Goal: Navigation & Orientation: Find specific page/section

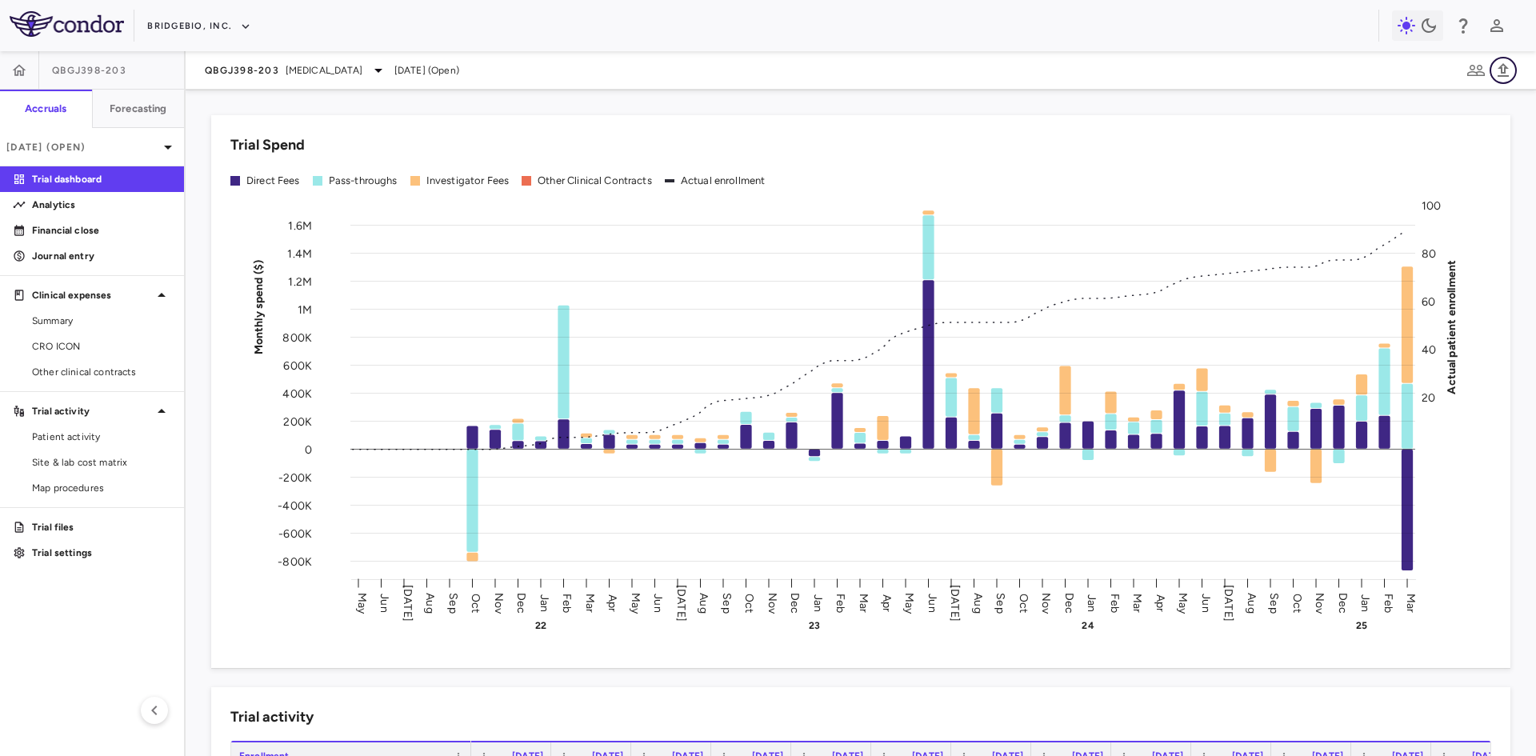
click at [1506, 75] on icon "button" at bounding box center [1503, 70] width 11 height 14
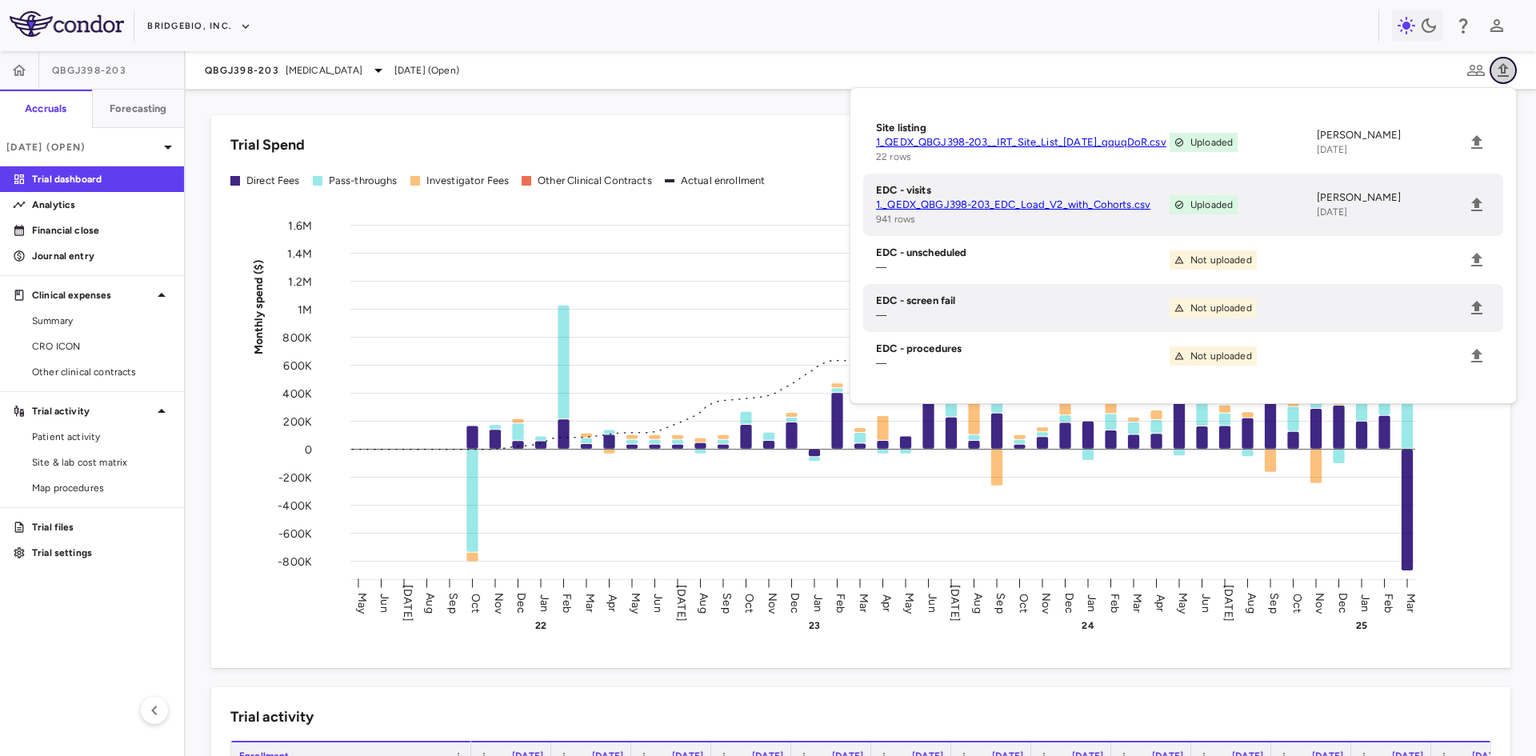
click at [1506, 75] on icon "button" at bounding box center [1503, 70] width 11 height 14
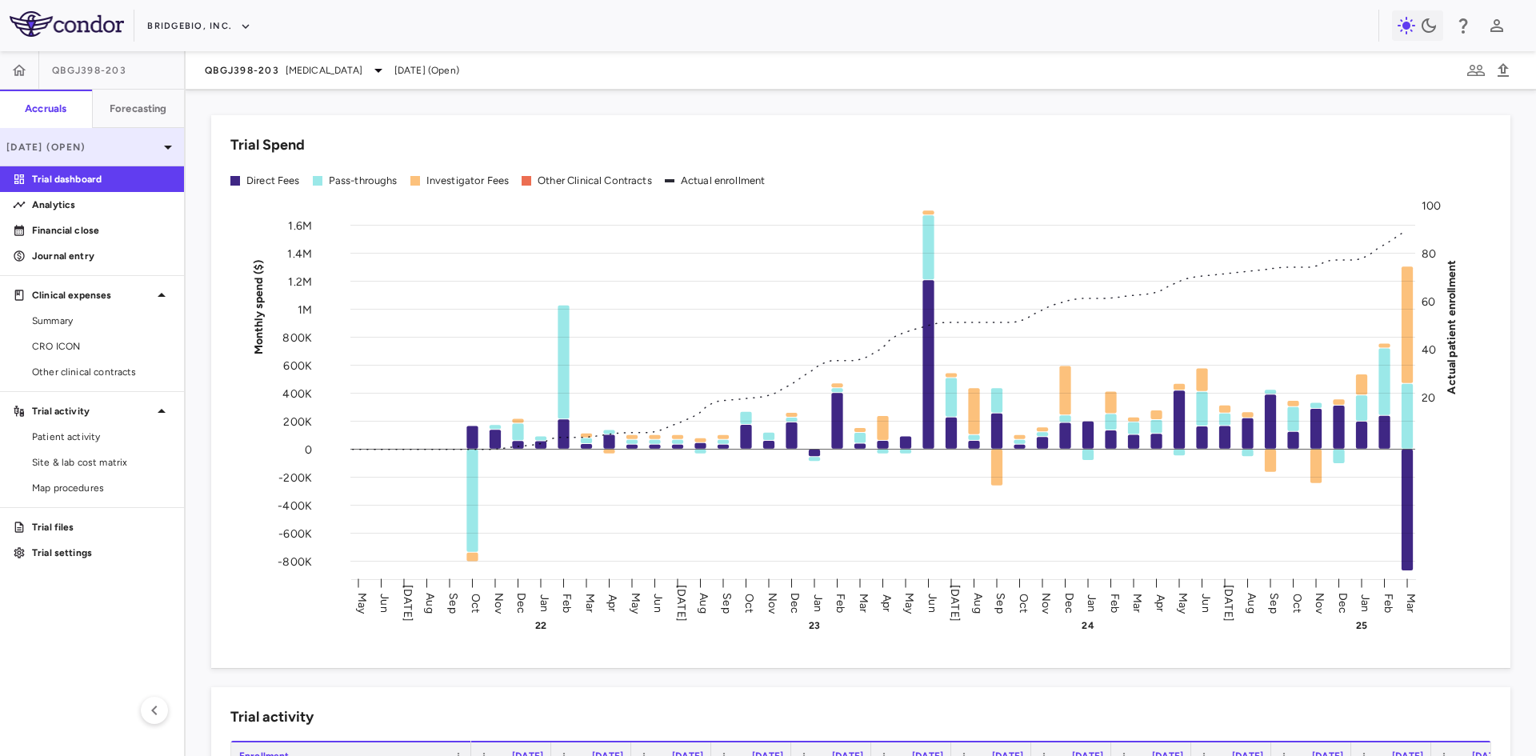
click at [102, 150] on p "[DATE] (Open)" at bounding box center [82, 147] width 152 height 14
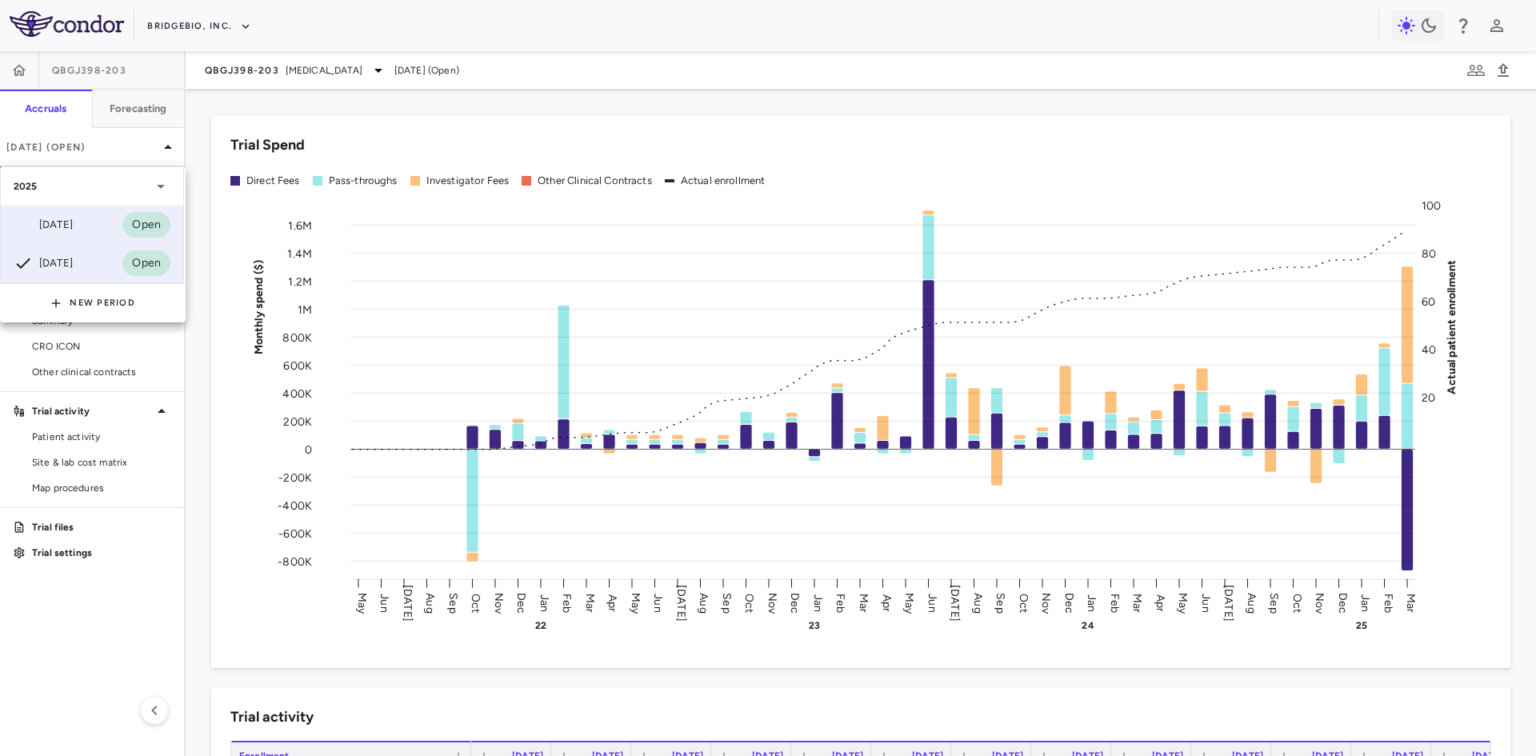
click at [91, 220] on div "[DATE] Open" at bounding box center [92, 225] width 182 height 38
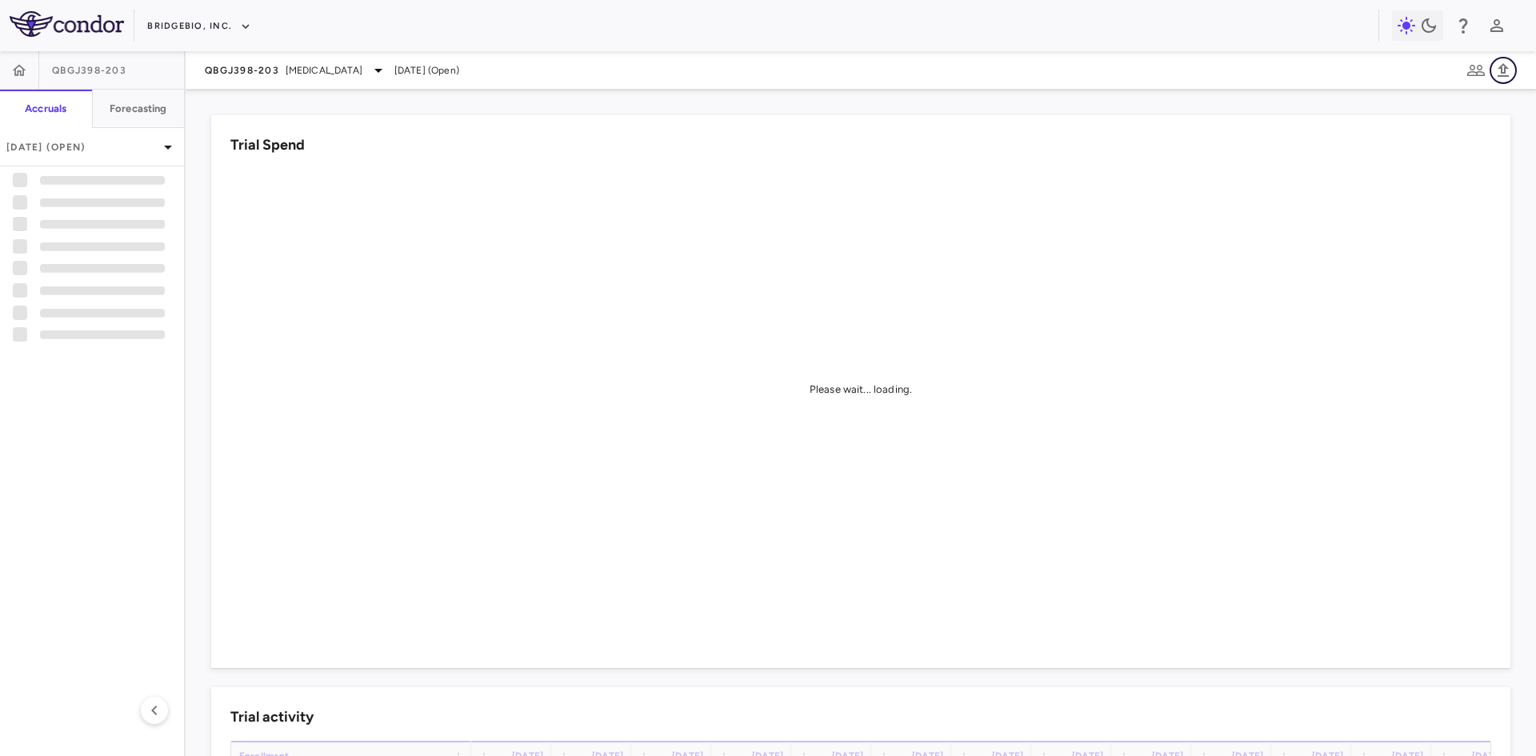
click at [1511, 70] on icon "button" at bounding box center [1503, 70] width 19 height 19
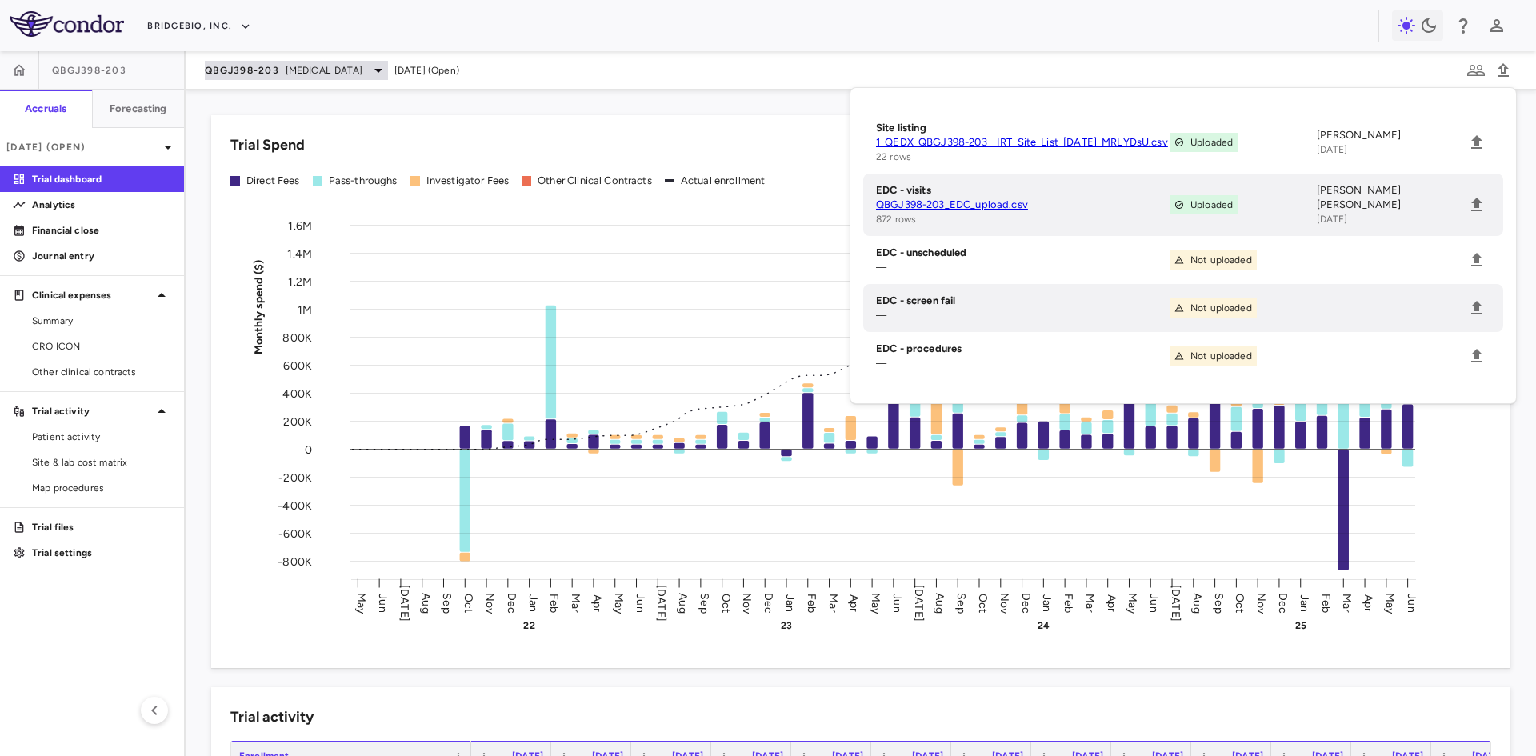
click at [304, 66] on span "[MEDICAL_DATA]" at bounding box center [324, 70] width 77 height 14
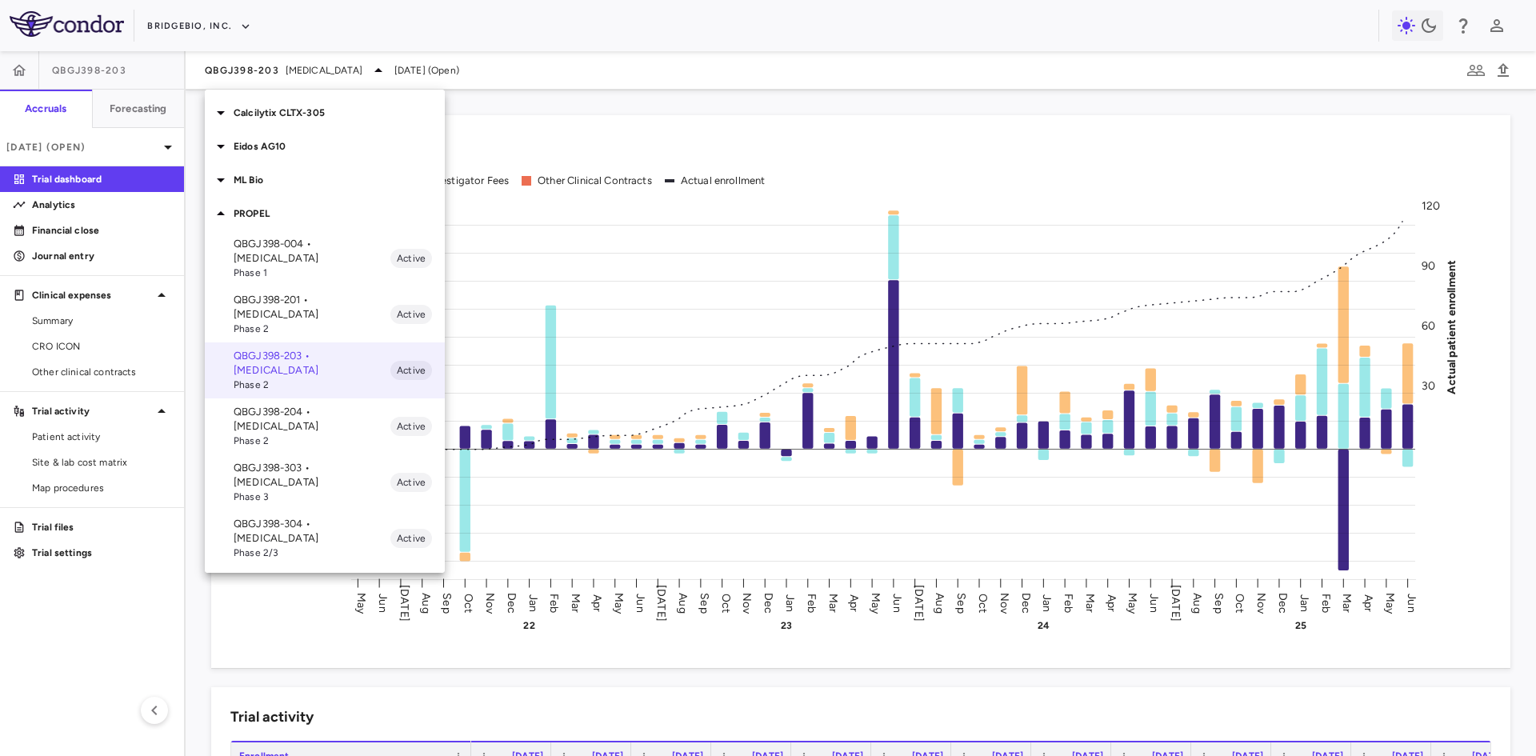
click at [318, 461] on p "QBGJ398-303 • [MEDICAL_DATA]" at bounding box center [312, 475] width 157 height 29
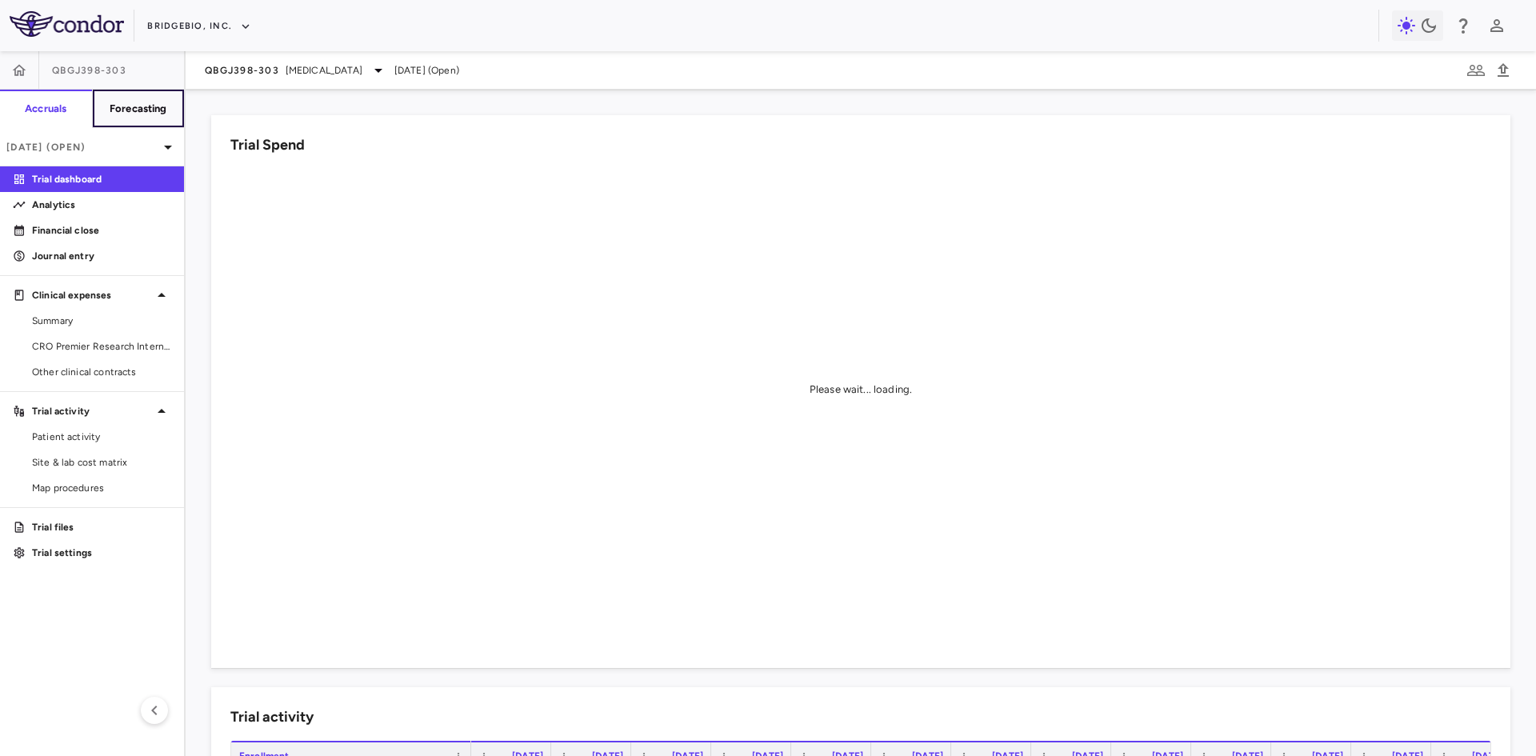
click at [148, 115] on h6 "Forecasting" at bounding box center [139, 109] width 58 height 14
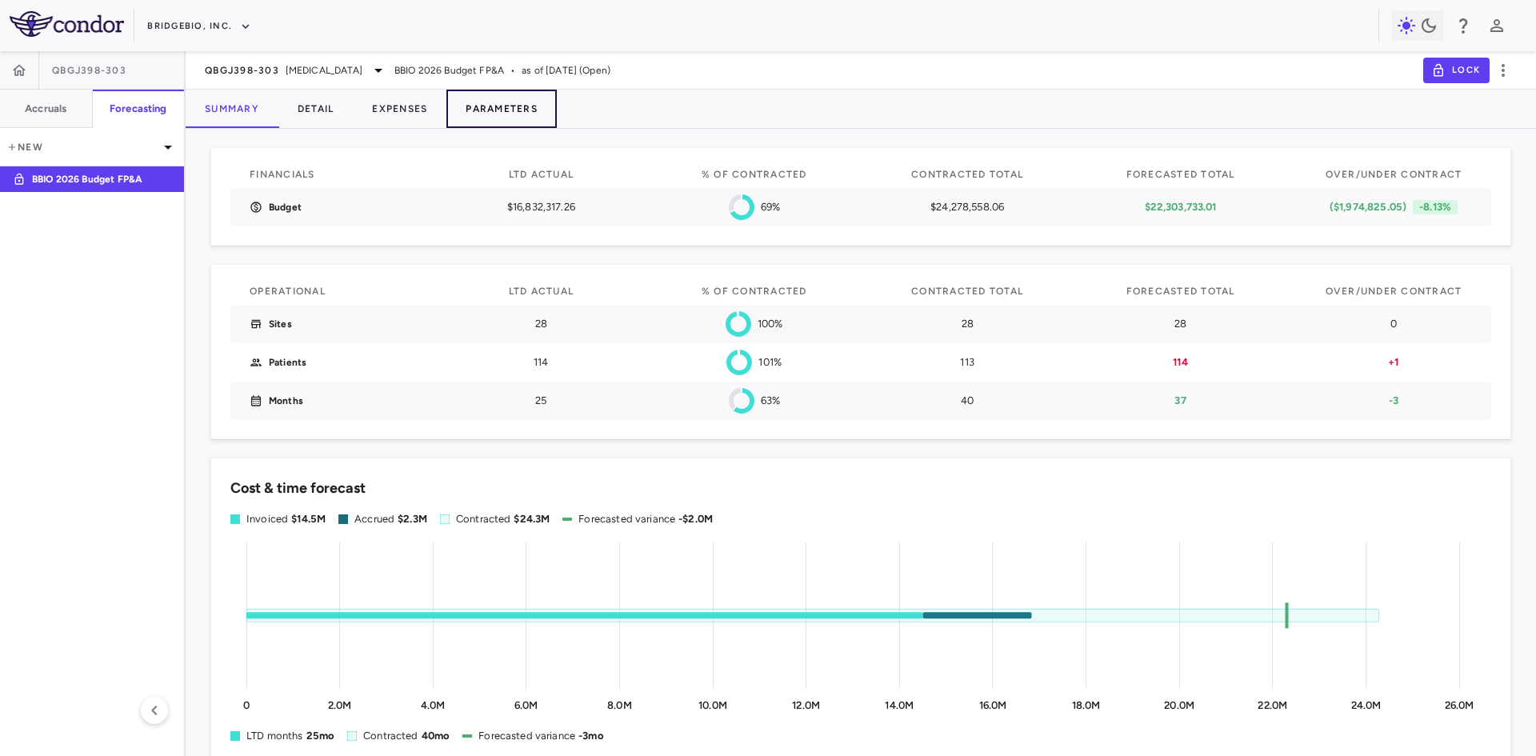
click at [514, 106] on button "Parameters" at bounding box center [501, 109] width 110 height 38
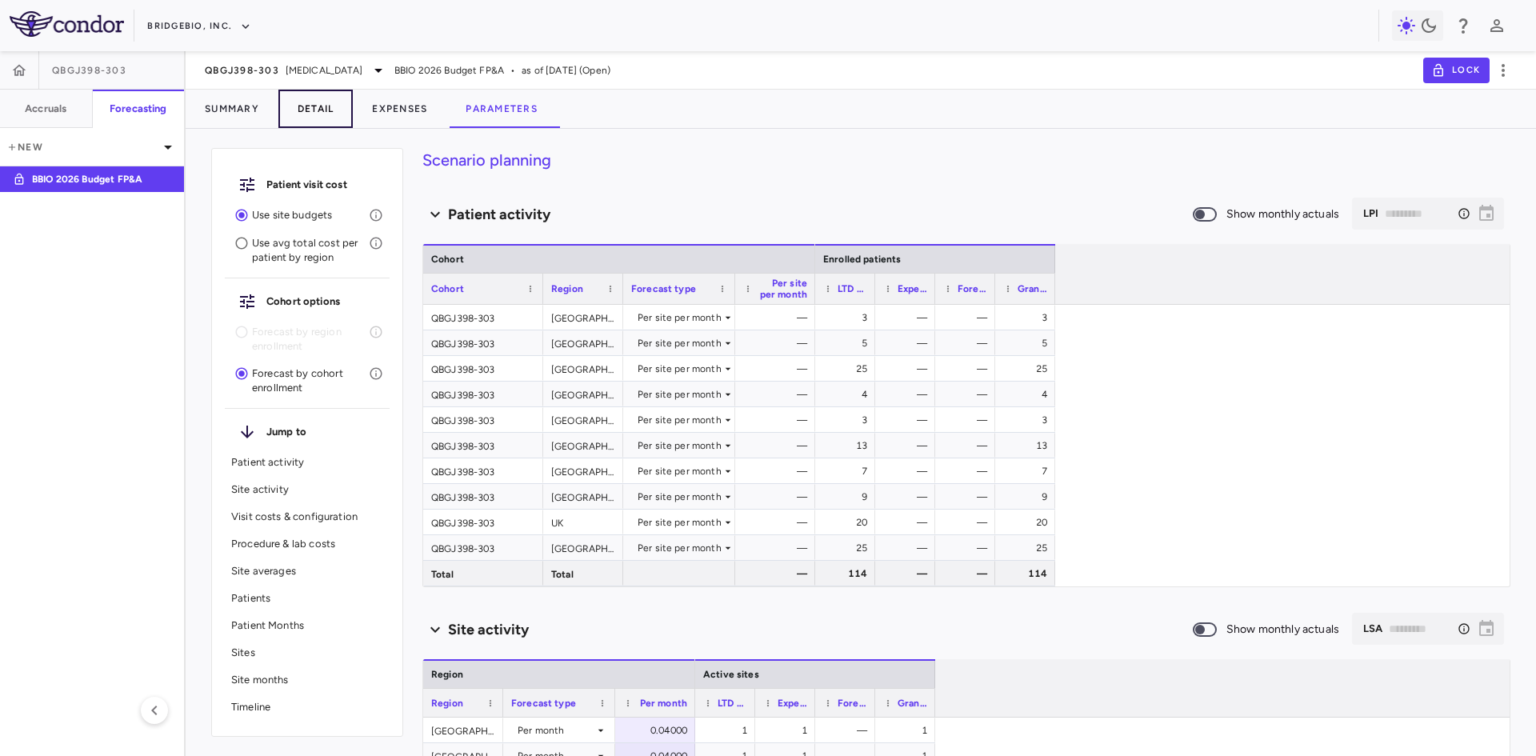
click at [316, 109] on button "Detail" at bounding box center [315, 109] width 75 height 38
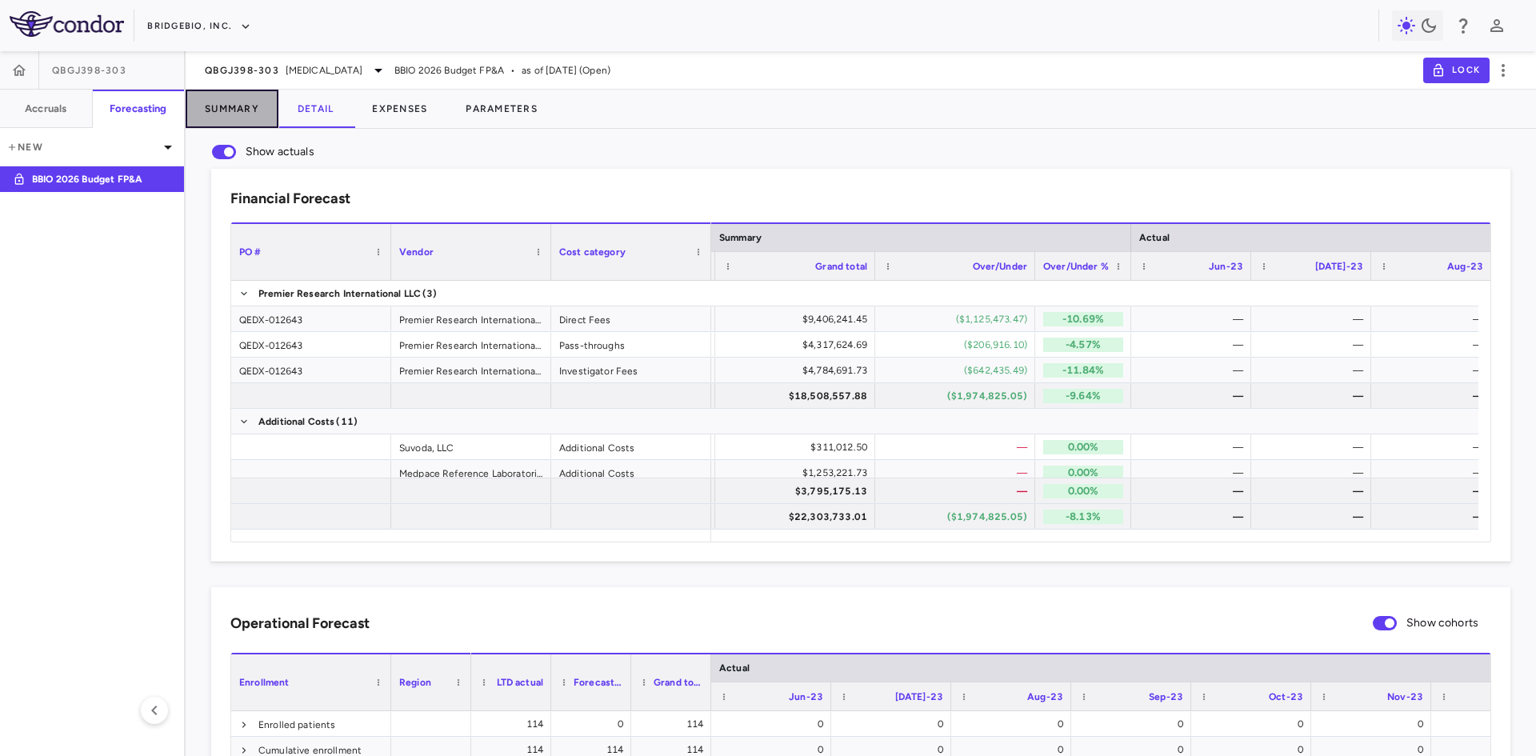
click at [230, 105] on button "Summary" at bounding box center [232, 109] width 93 height 38
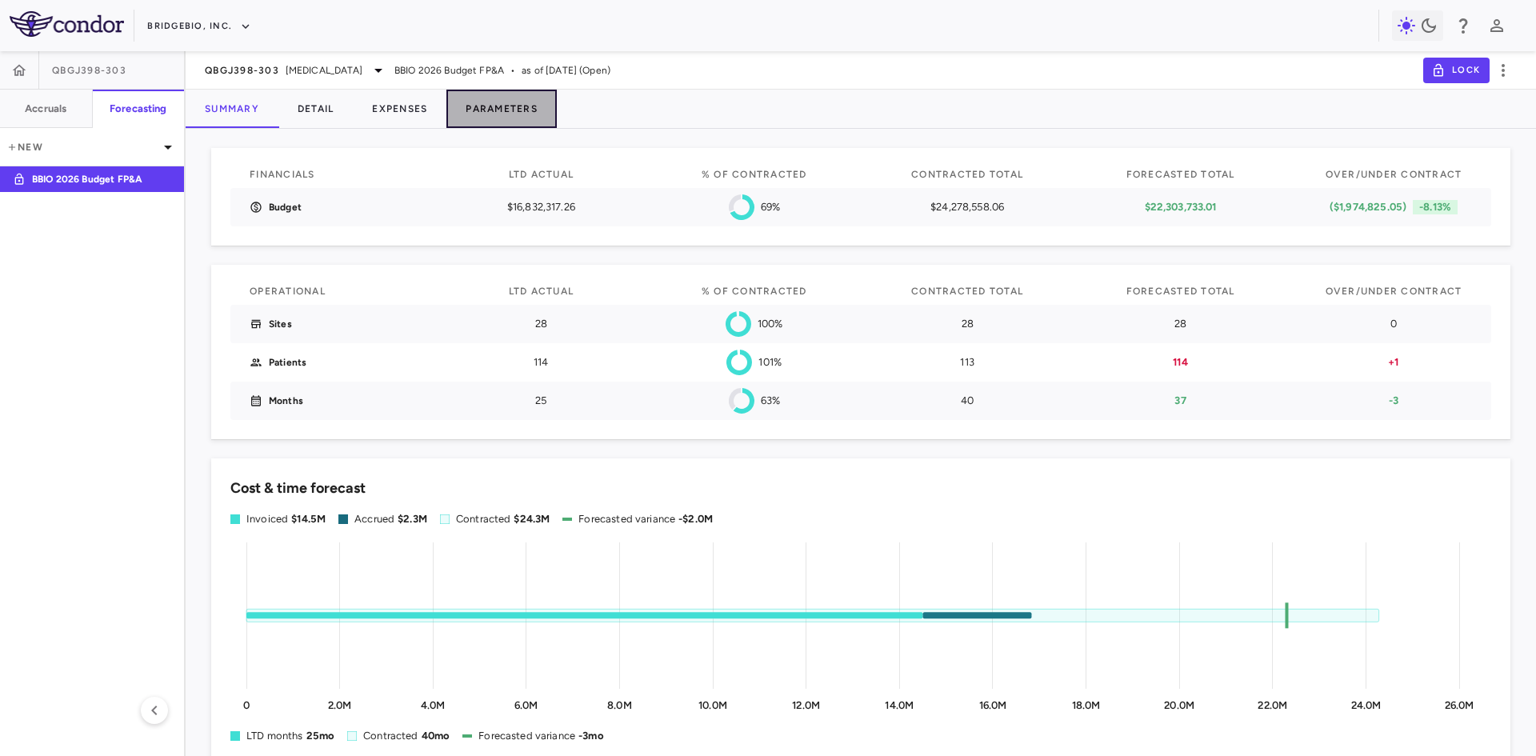
click at [499, 106] on button "Parameters" at bounding box center [501, 109] width 110 height 38
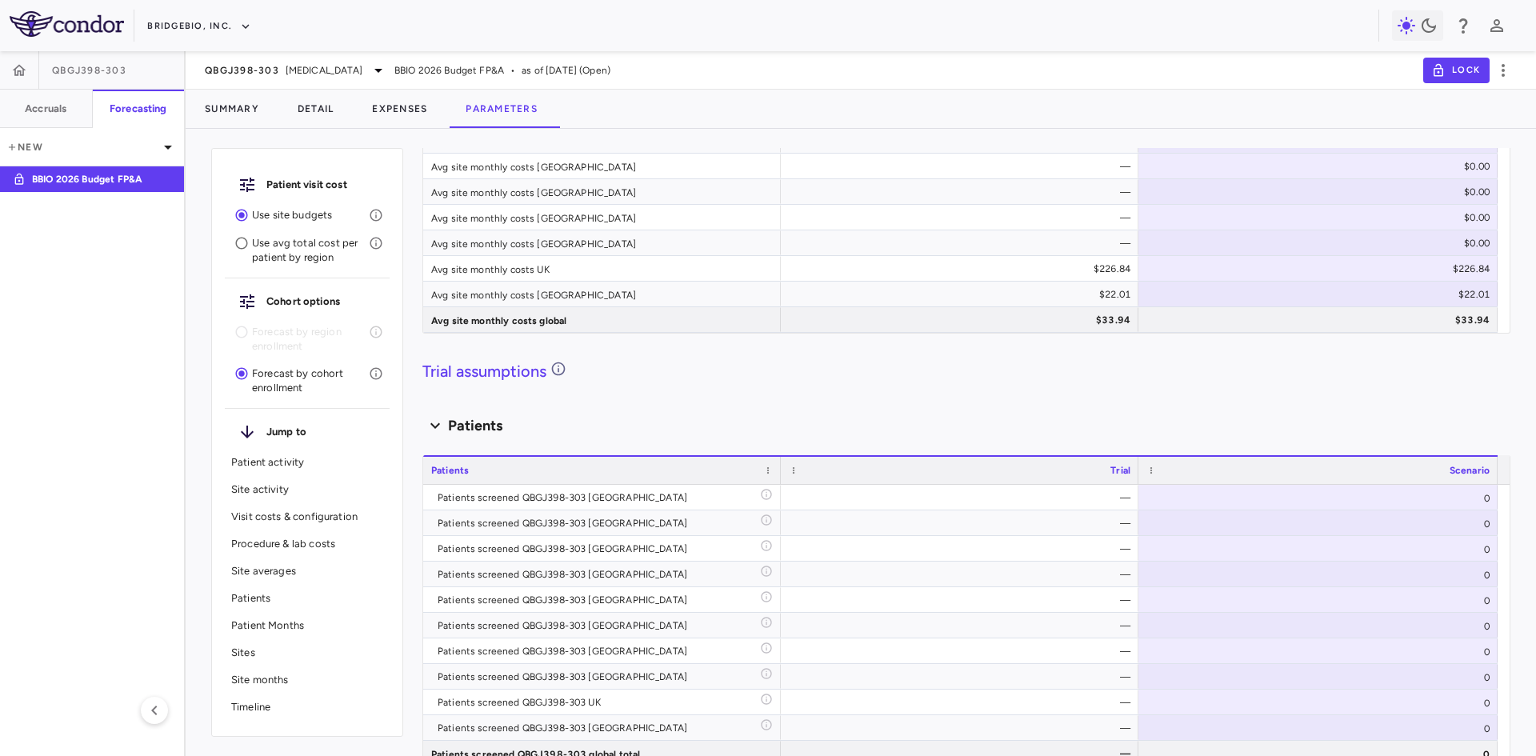
click at [281, 621] on p "Patient Months" at bounding box center [307, 625] width 152 height 14
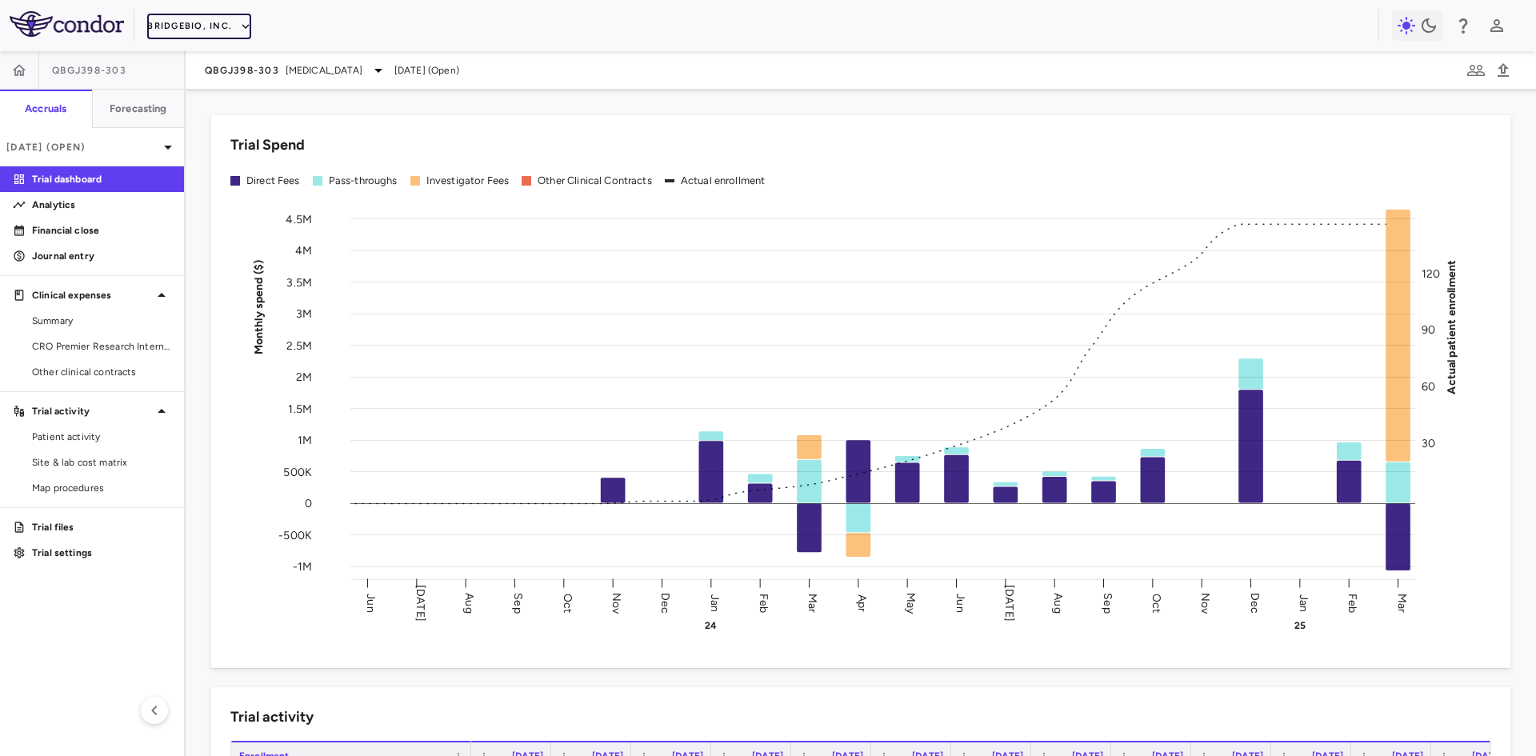
click at [216, 14] on button "BridgeBio, Inc." at bounding box center [199, 27] width 104 height 26
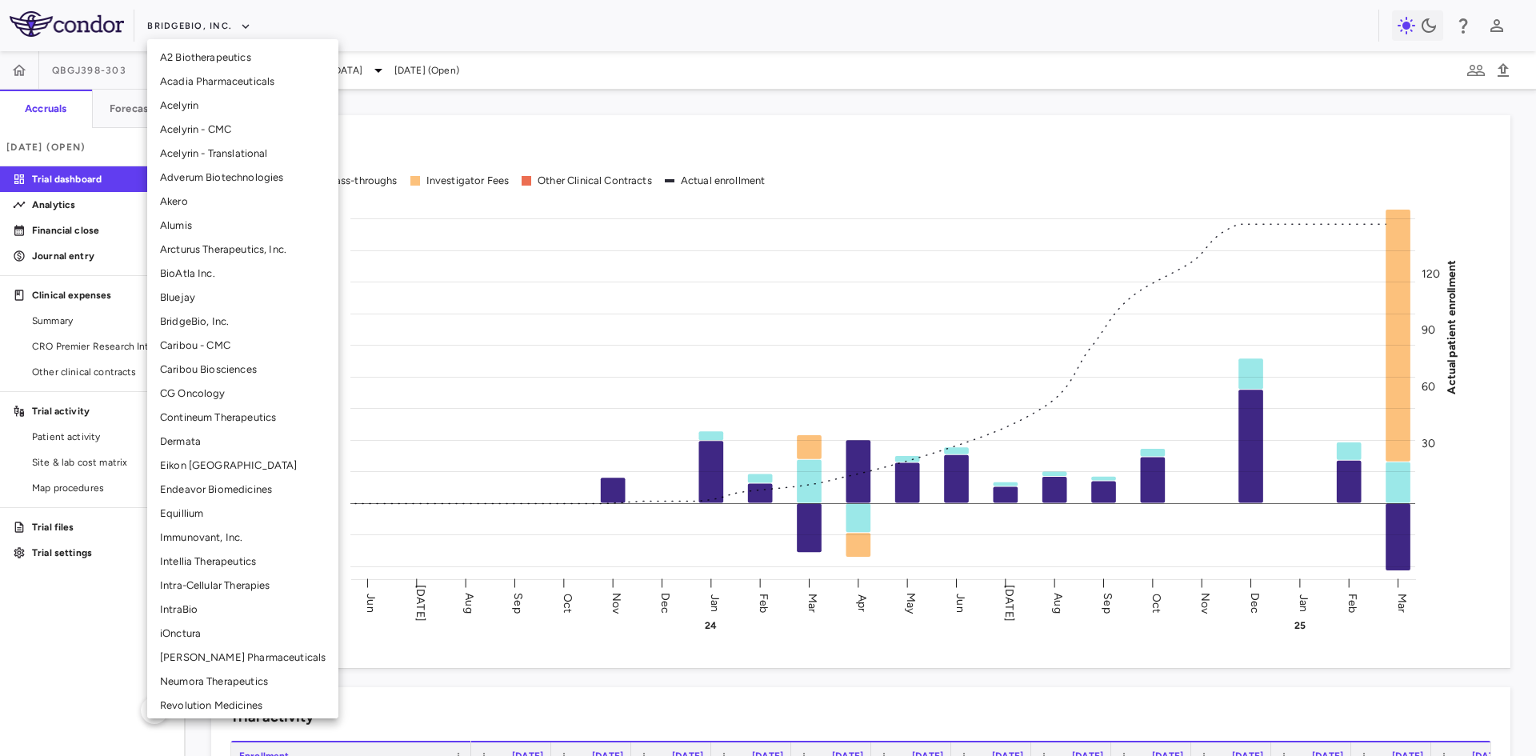
scroll to position [80, 0]
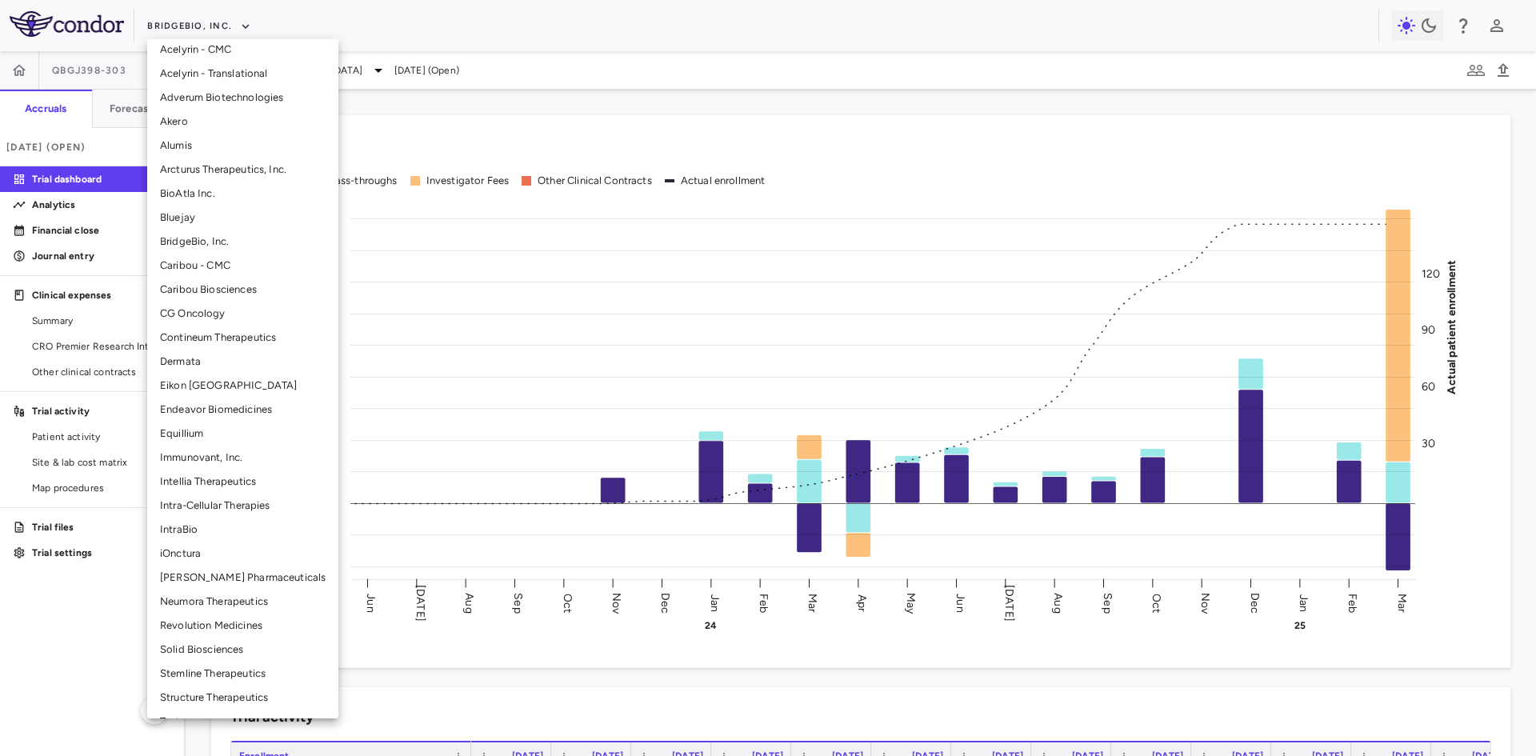
click at [231, 572] on li "Madrigal Pharmaceuticals" at bounding box center [242, 578] width 191 height 24
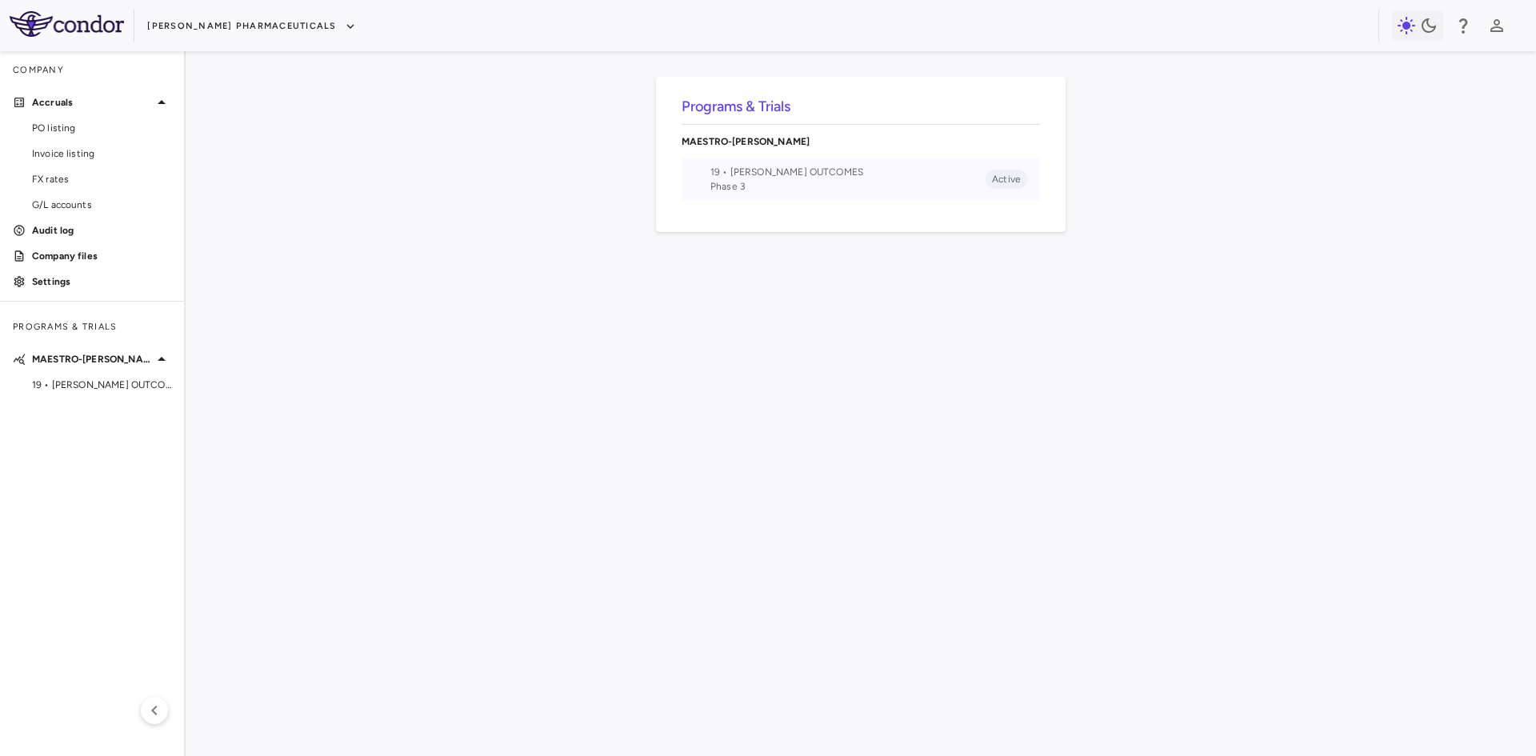
click at [739, 178] on span "19 • NASH OUTCOMES" at bounding box center [847, 172] width 275 height 14
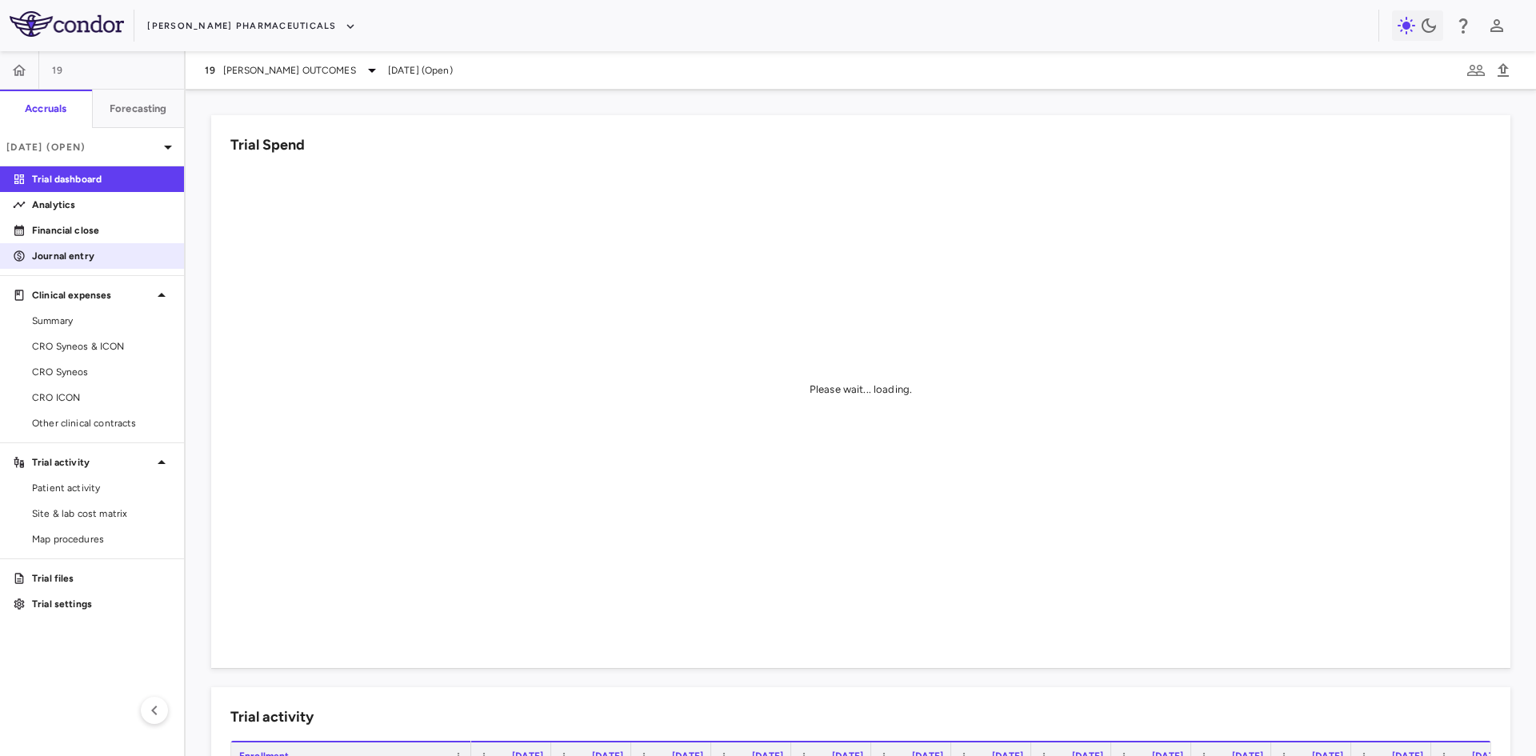
click at [81, 253] on p "Journal entry" at bounding box center [101, 256] width 139 height 14
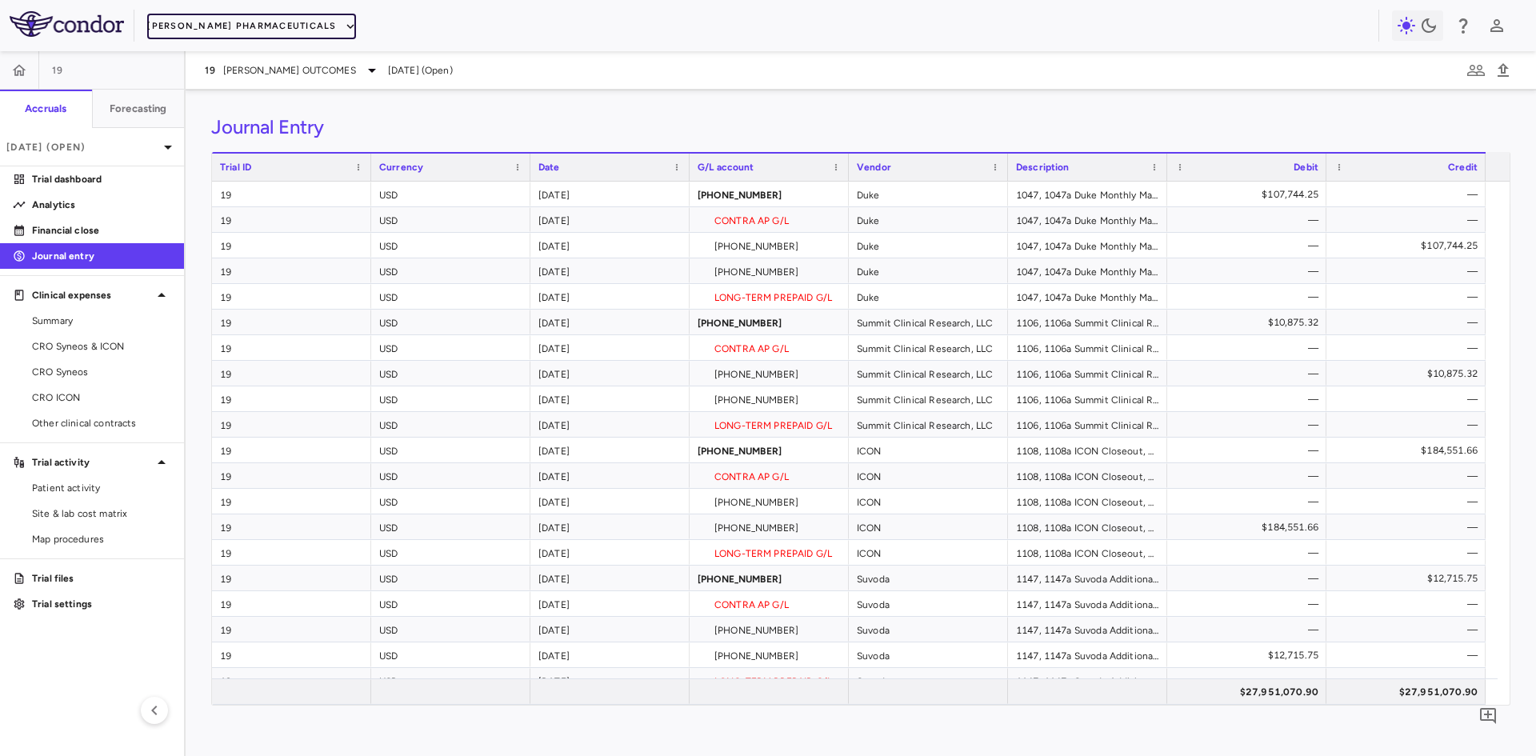
click at [244, 22] on button "Madrigal Pharmaceuticals" at bounding box center [251, 27] width 208 height 26
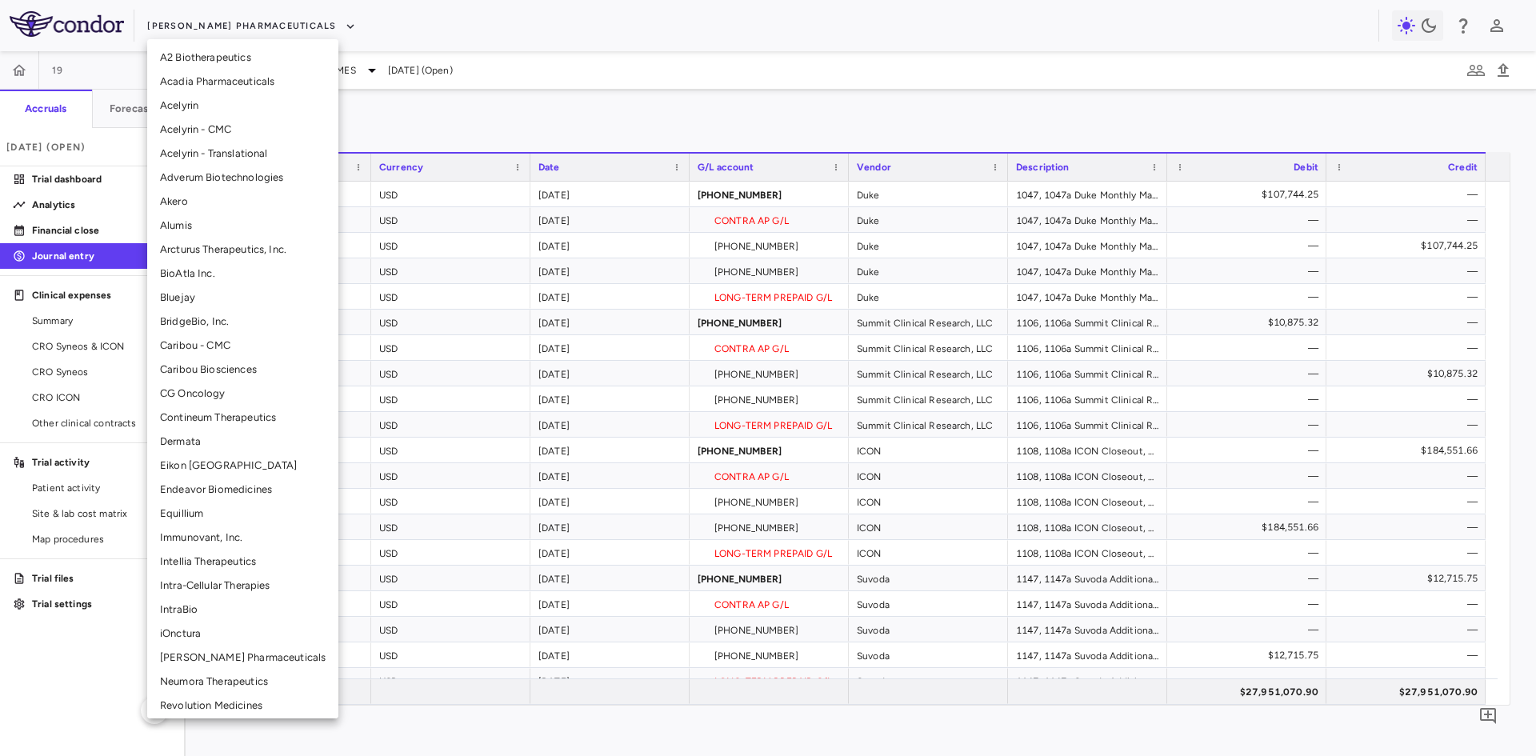
click at [216, 369] on li "Caribou Biosciences" at bounding box center [242, 370] width 191 height 24
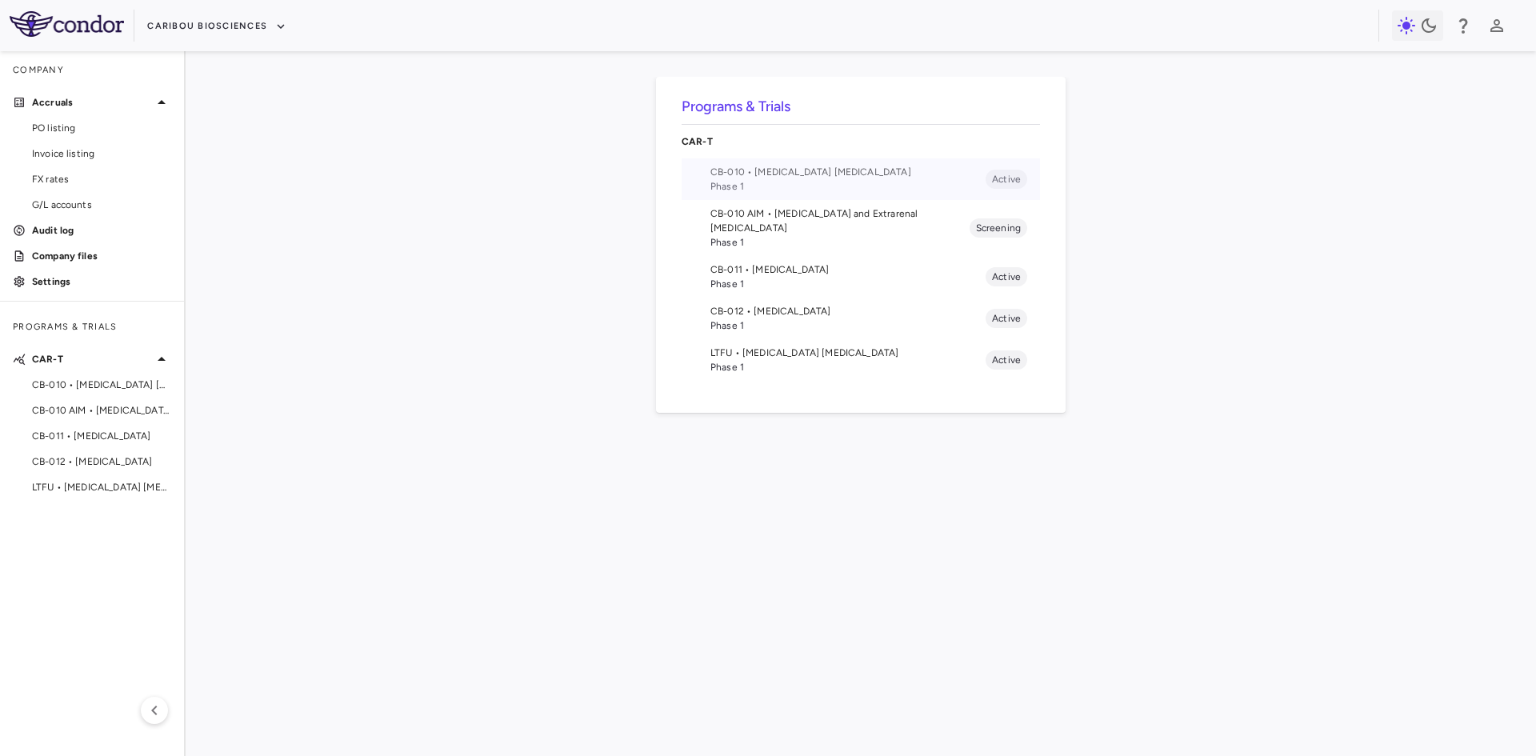
click at [781, 178] on span "CB-010 • B Cell Non-Hodgkin's Lymphoma" at bounding box center [847, 172] width 275 height 14
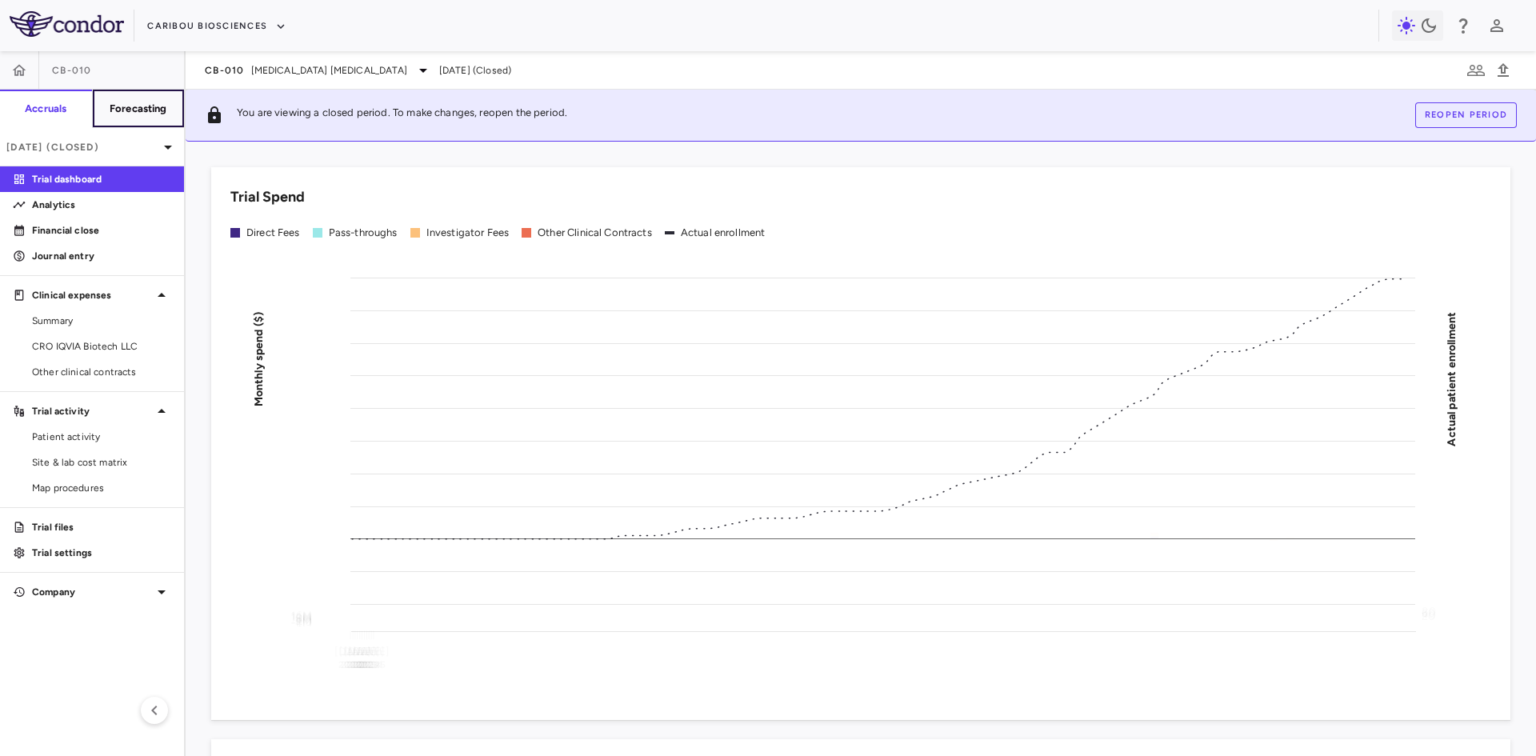
click at [138, 108] on h6 "Forecasting" at bounding box center [139, 109] width 58 height 14
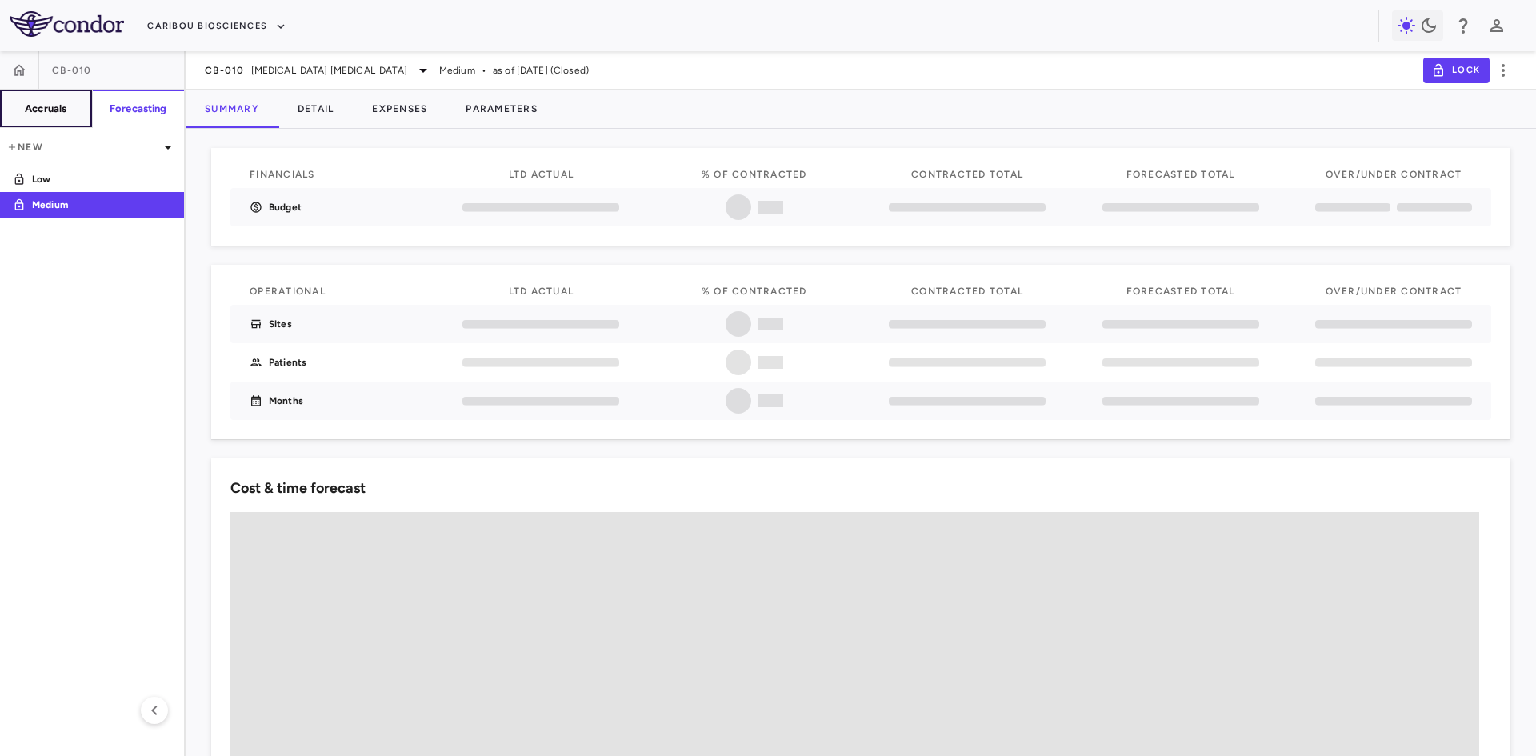
click at [45, 108] on h6 "Accruals" at bounding box center [46, 109] width 42 height 14
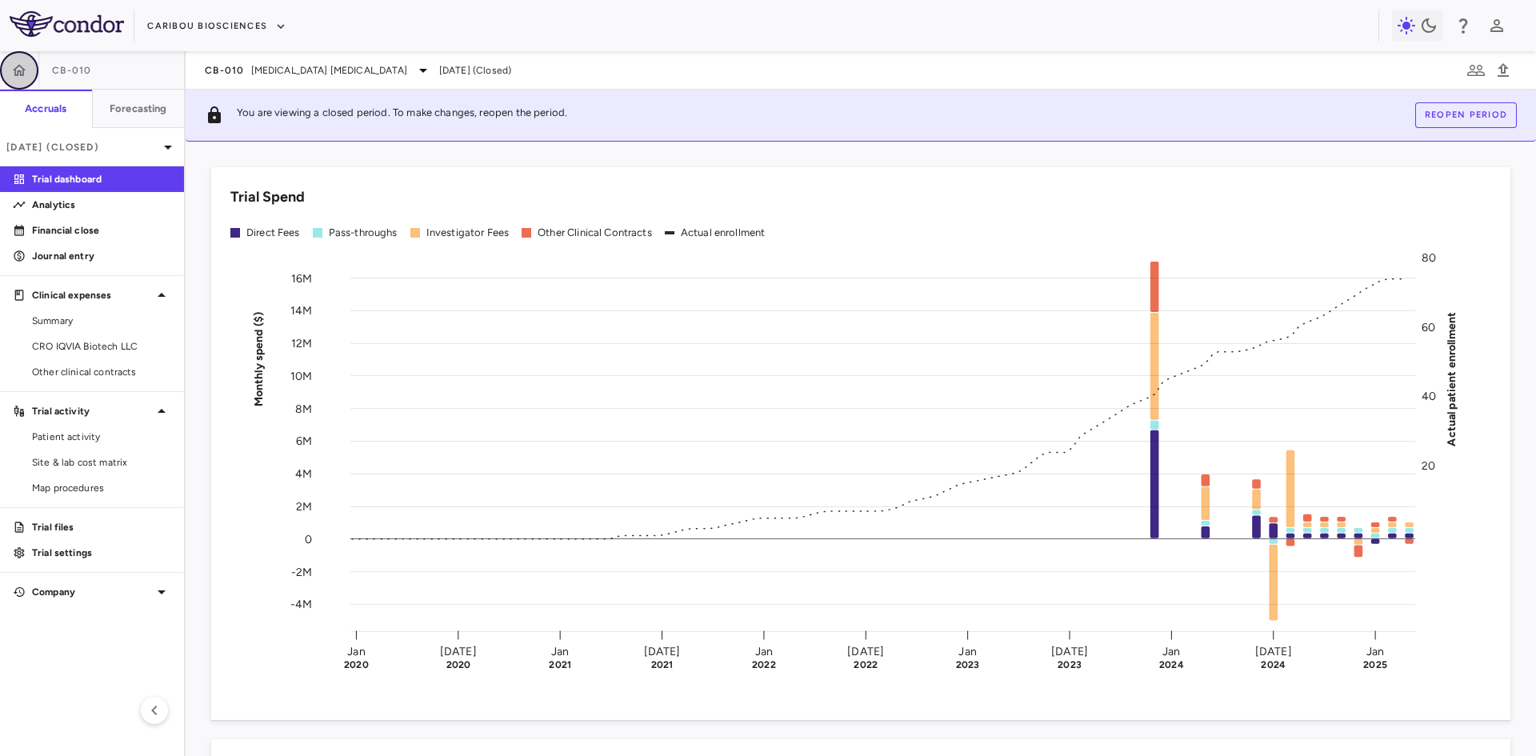
click at [18, 70] on icon "button" at bounding box center [20, 69] width 14 height 11
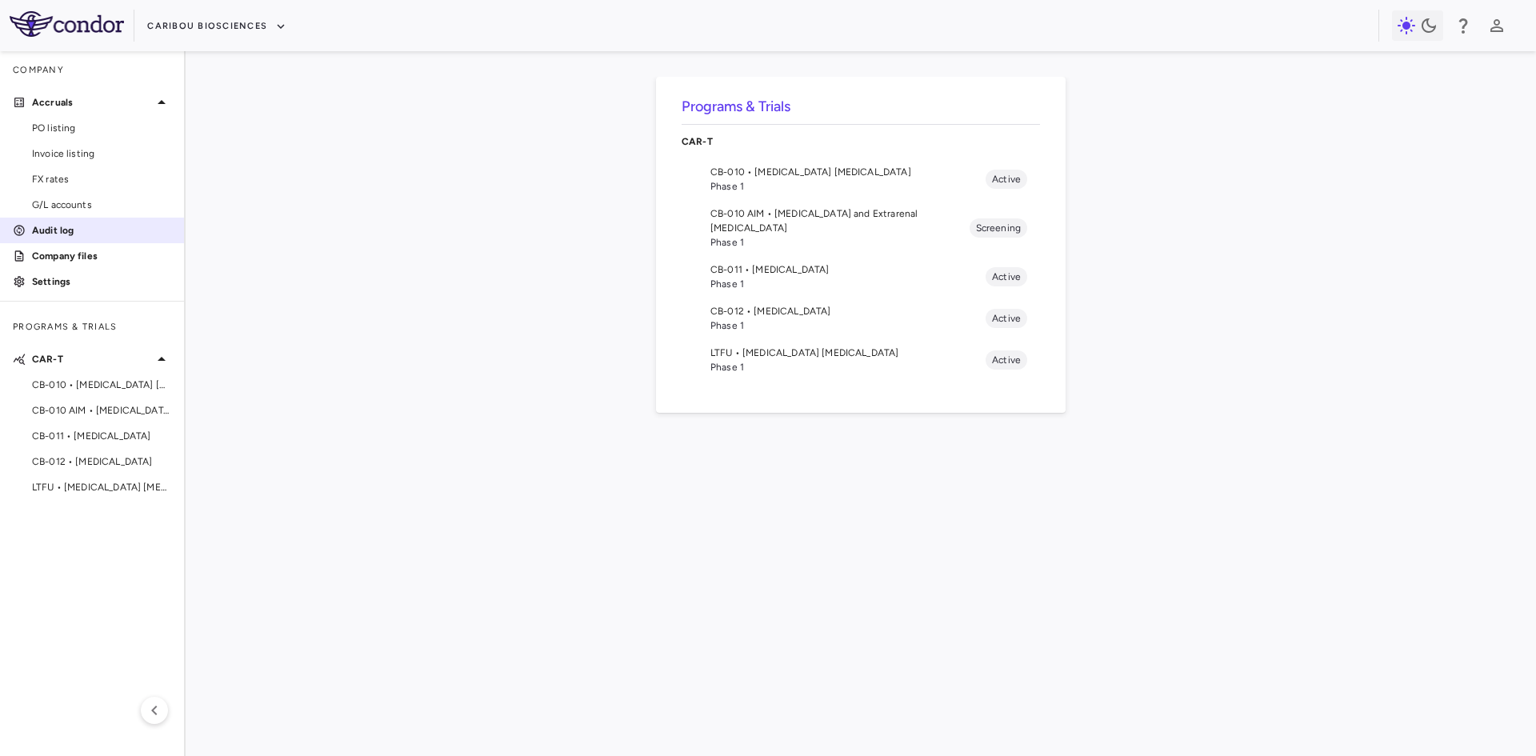
click at [81, 236] on p "Audit log" at bounding box center [101, 230] width 139 height 14
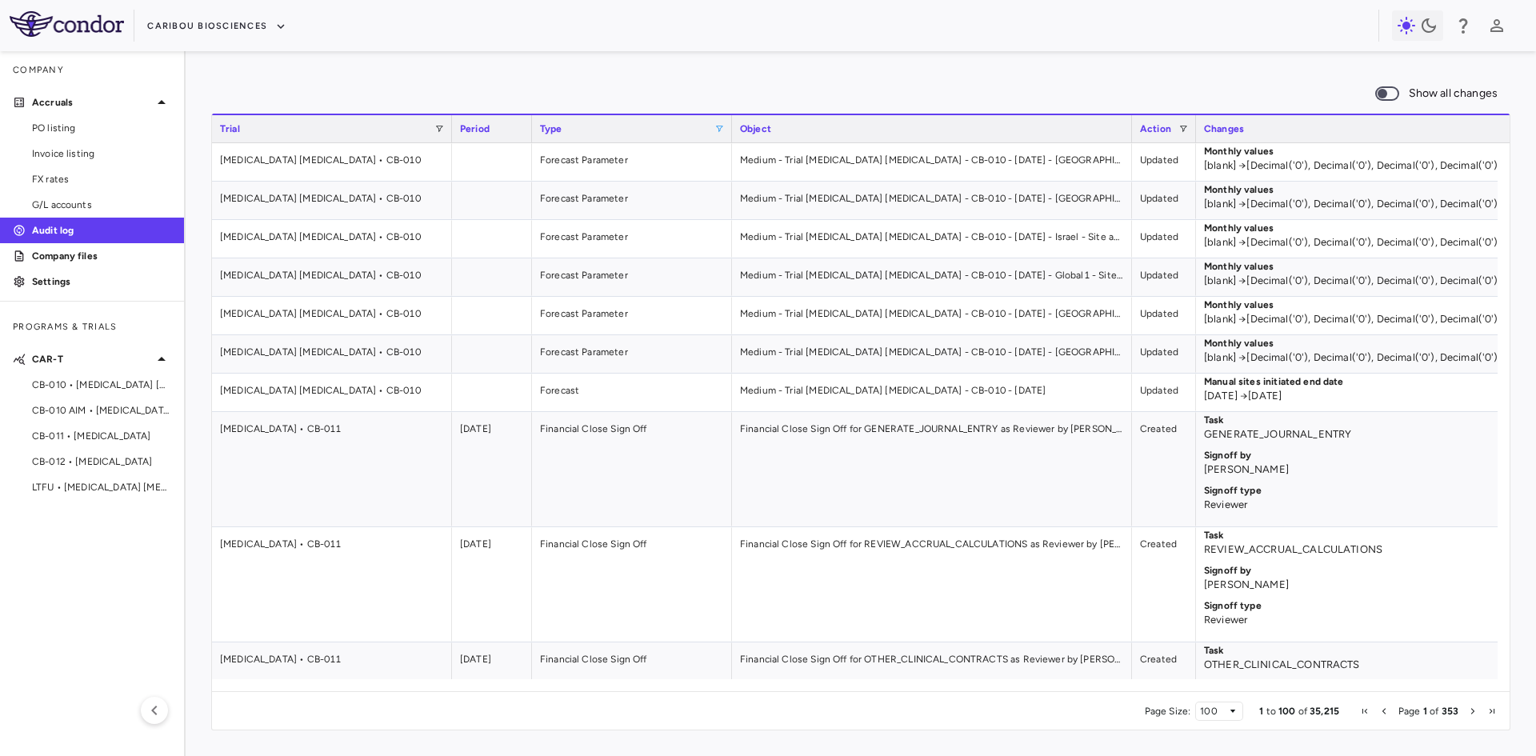
click at [724, 129] on span at bounding box center [719, 129] width 10 height 10
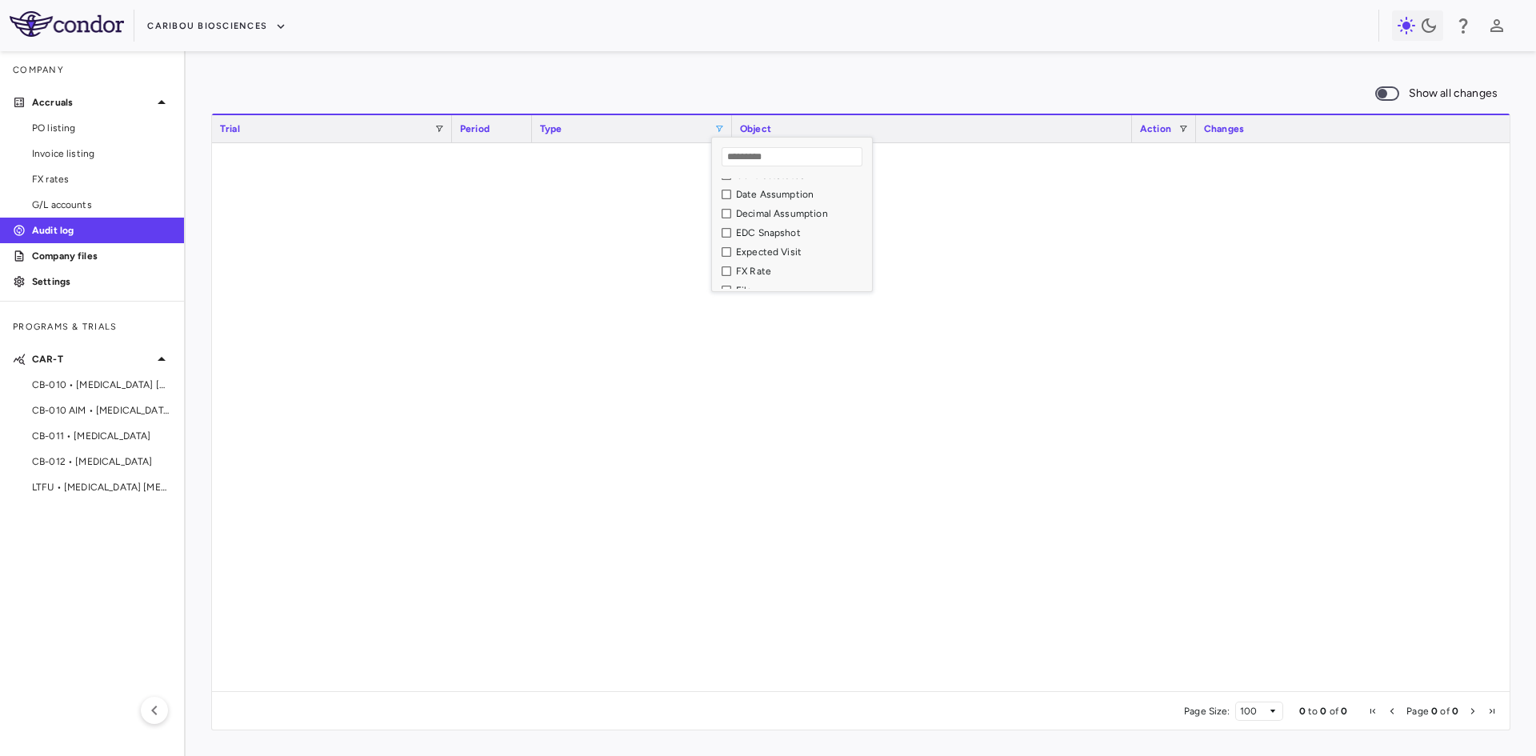
scroll to position [400, 0]
click at [761, 247] on div "Forecast" at bounding box center [801, 248] width 131 height 11
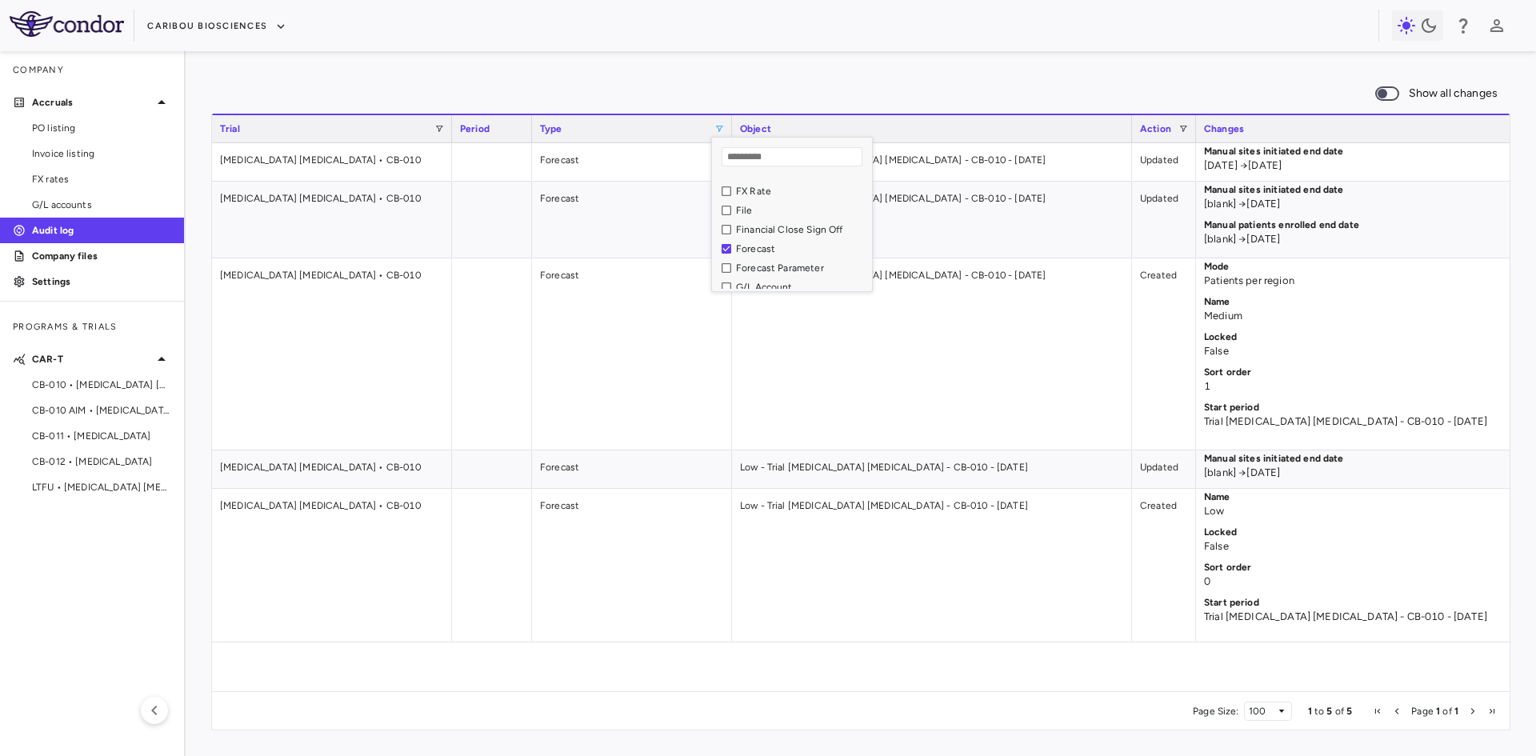
click at [765, 269] on div "Forecast Parameter" at bounding box center [801, 267] width 131 height 11
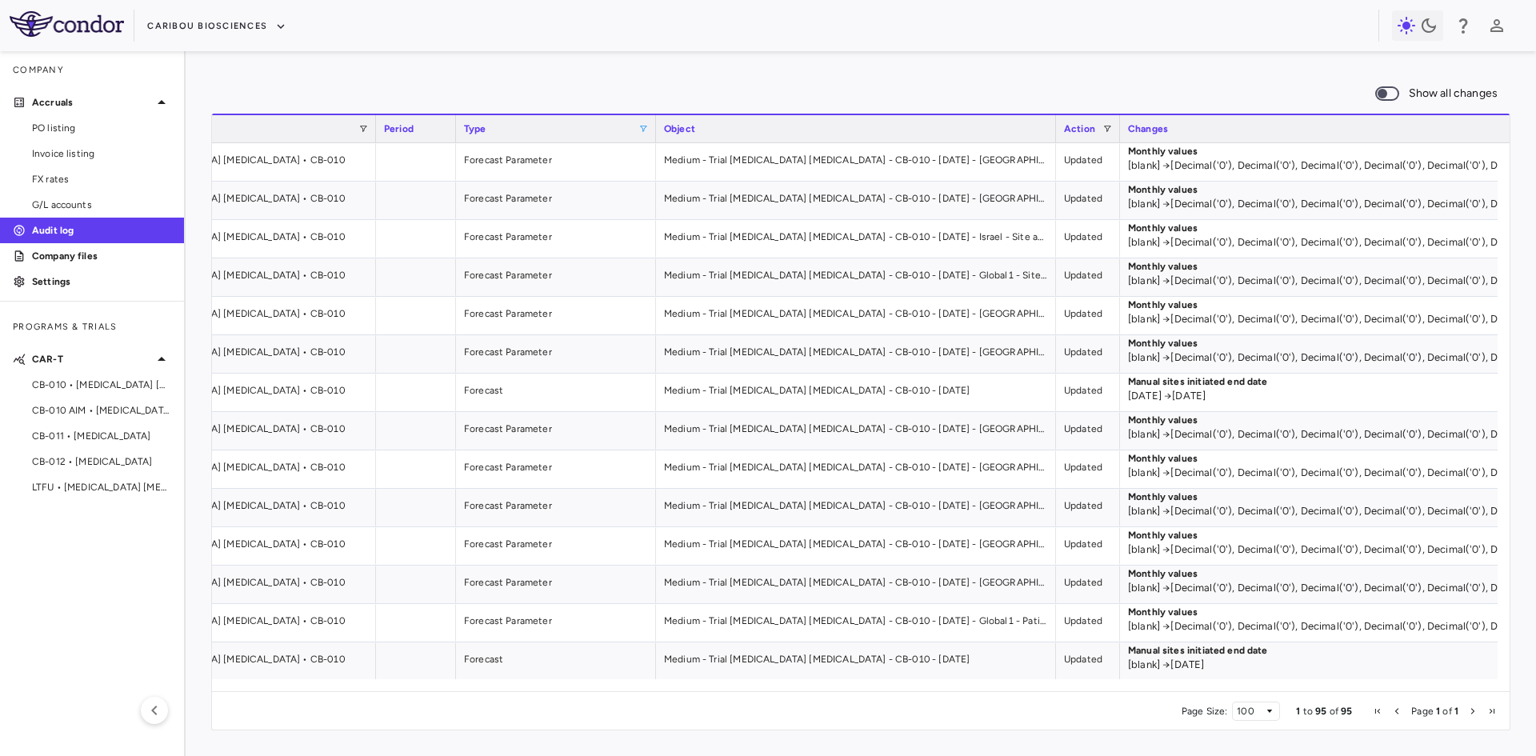
scroll to position [0, 0]
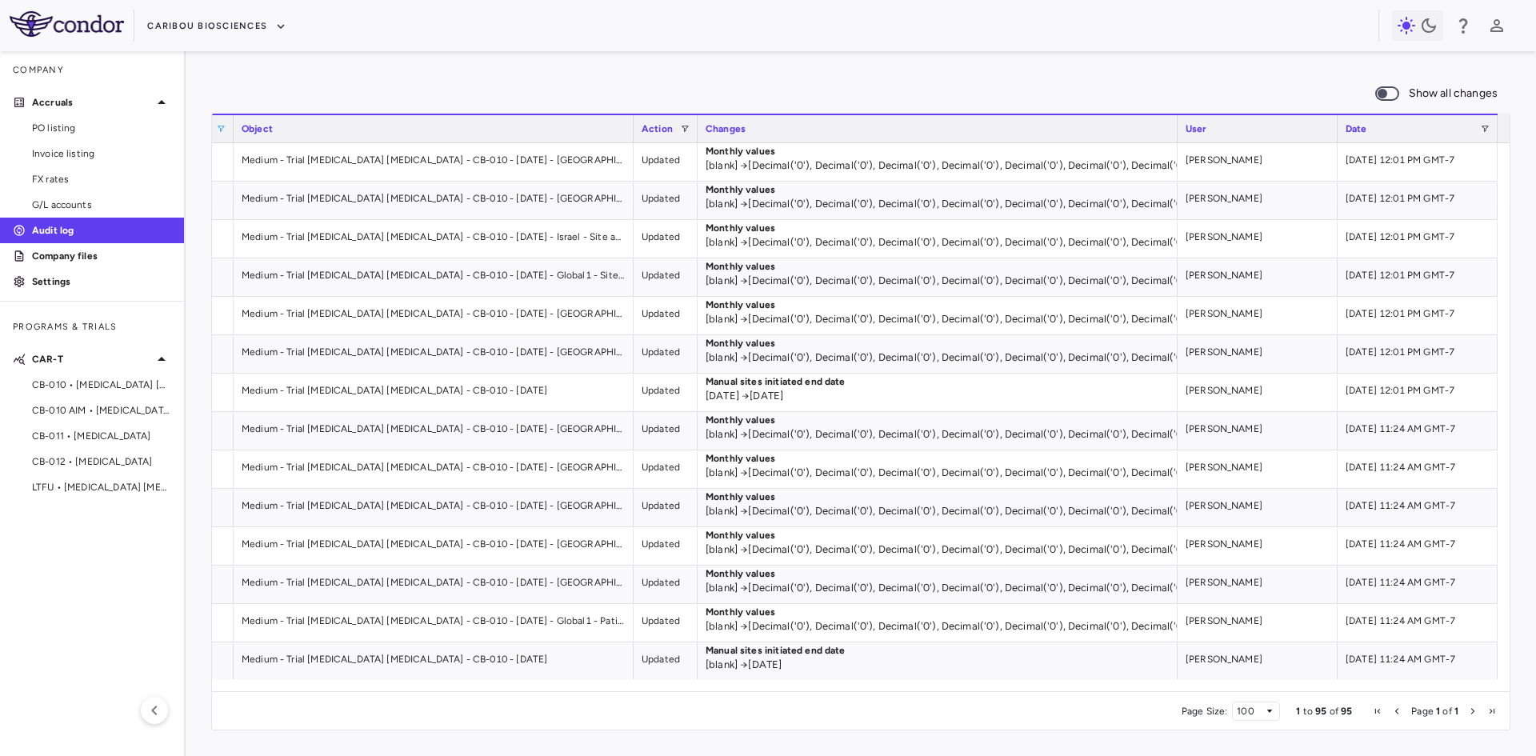
click at [39, 34] on img at bounding box center [67, 24] width 114 height 26
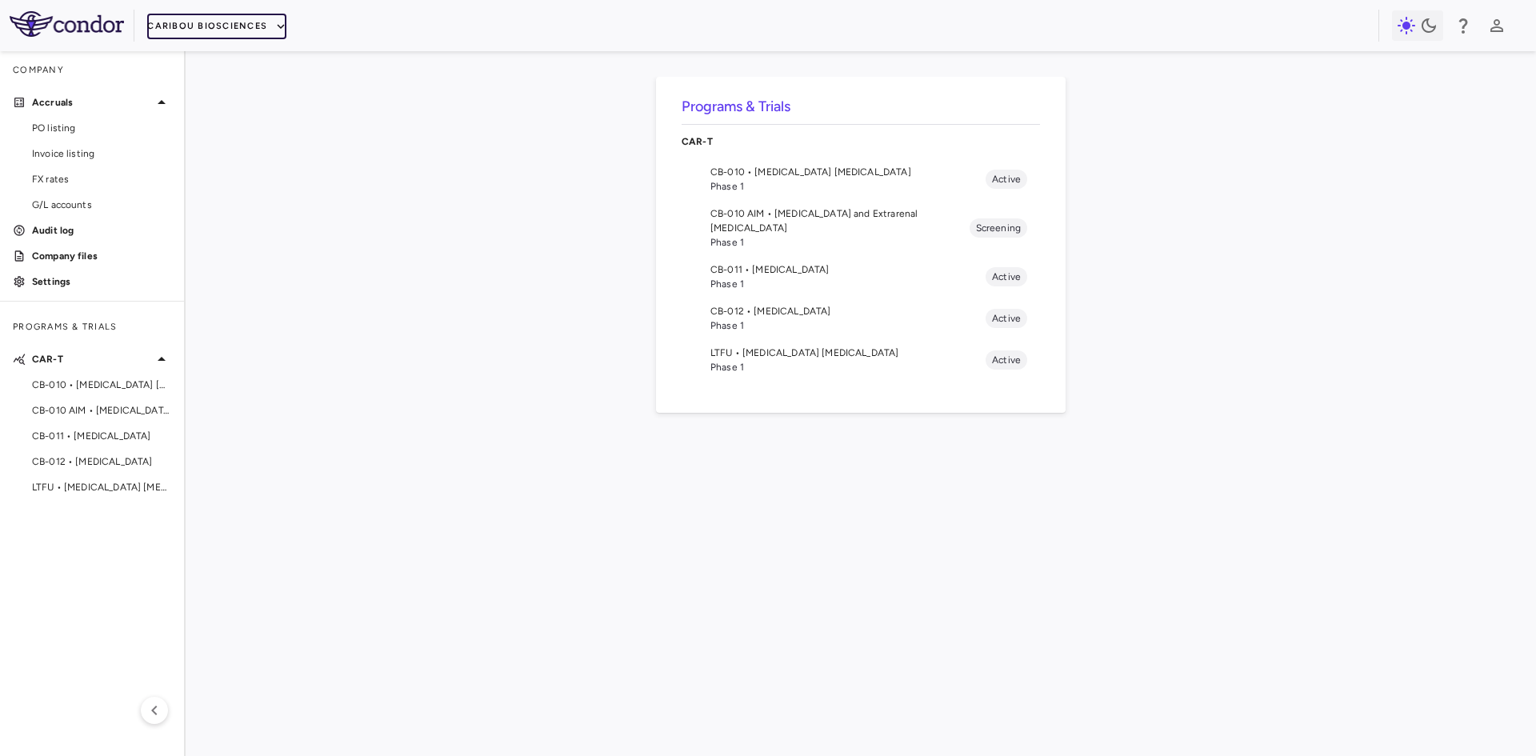
click at [185, 28] on button "Caribou Biosciences" at bounding box center [216, 27] width 139 height 26
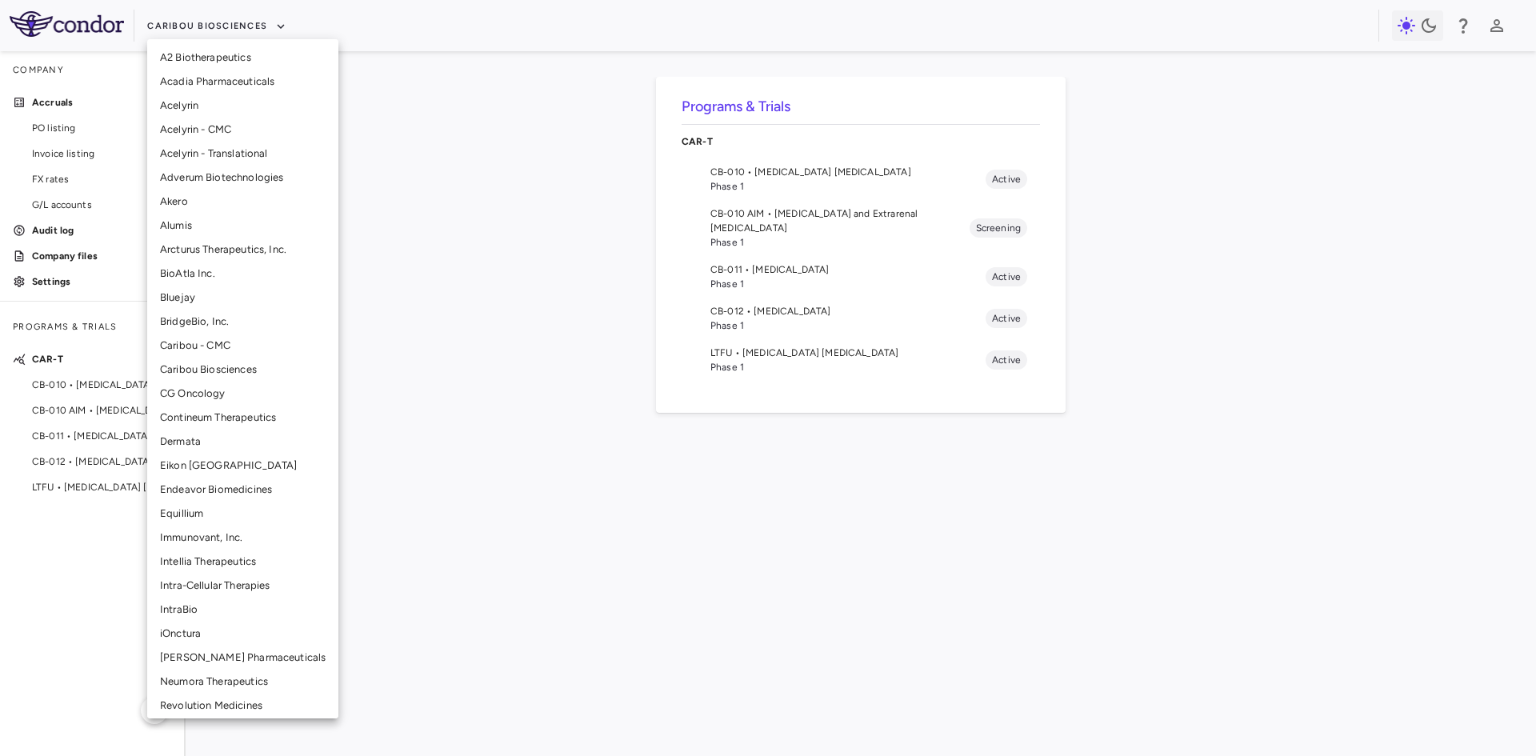
click at [229, 319] on li "BridgeBio, Inc." at bounding box center [242, 322] width 191 height 24
